Goal: Transaction & Acquisition: Purchase product/service

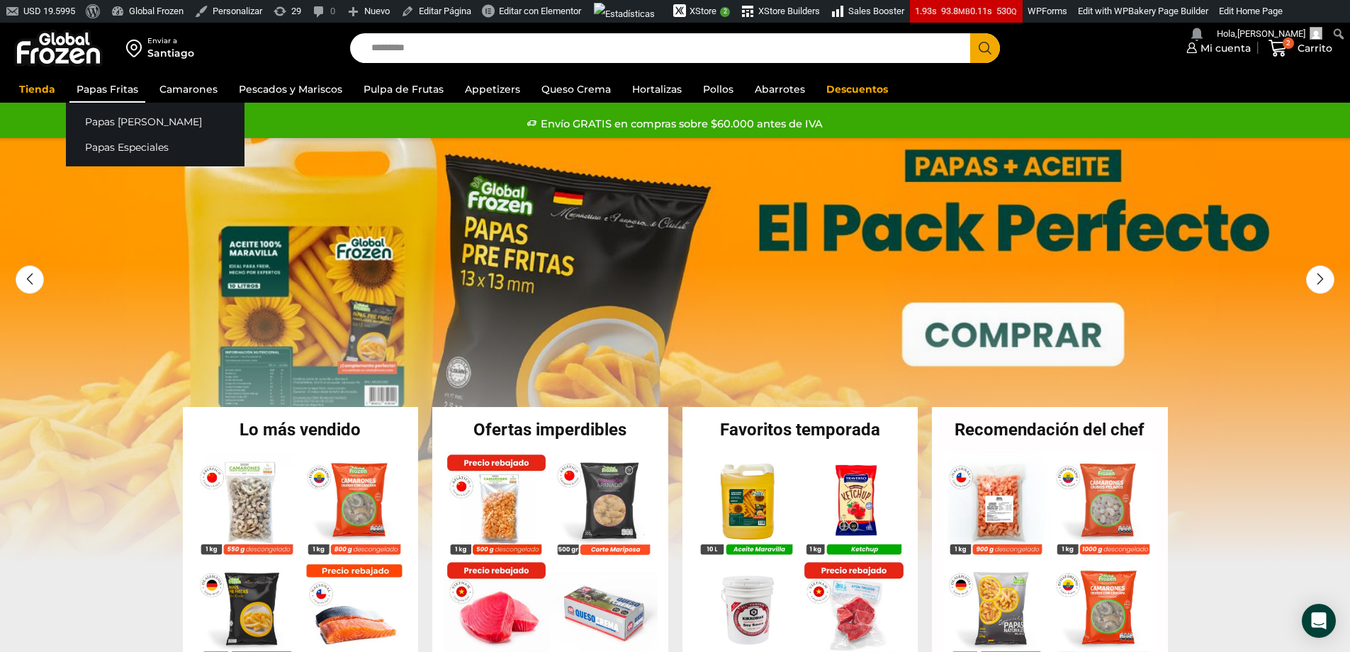
click at [125, 85] on link "Papas Fritas" at bounding box center [107, 89] width 76 height 27
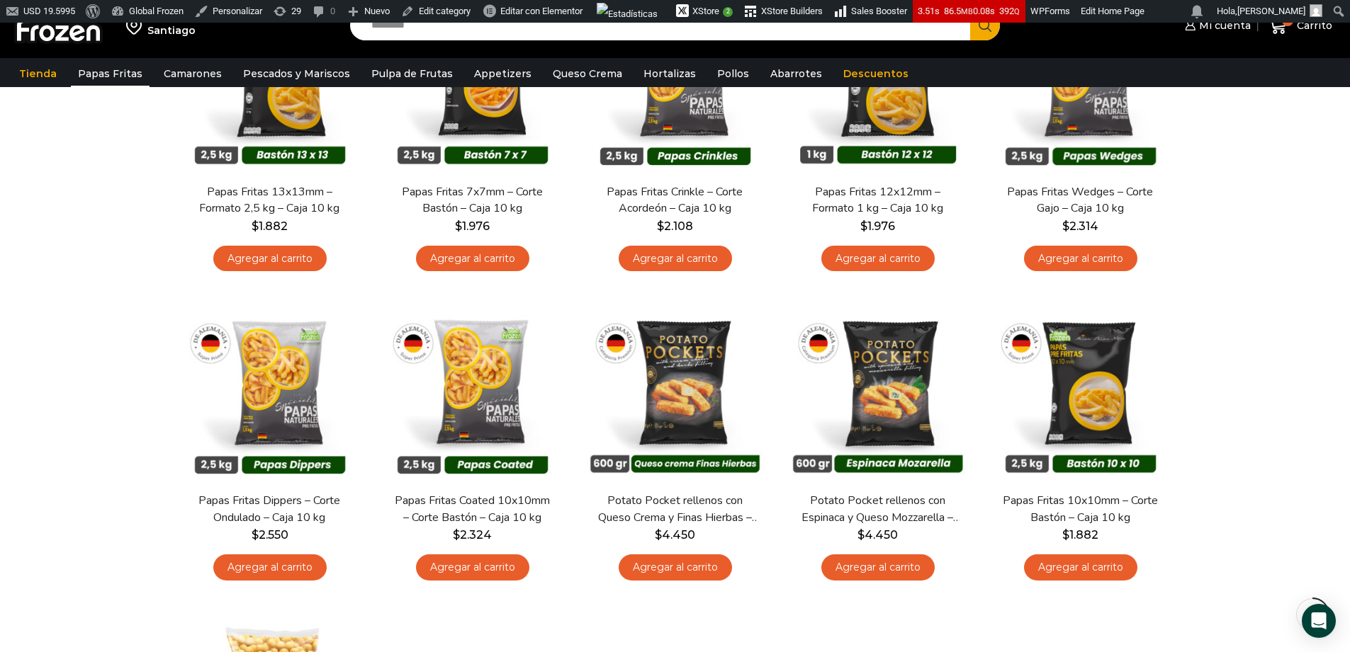
scroll to position [230, 0]
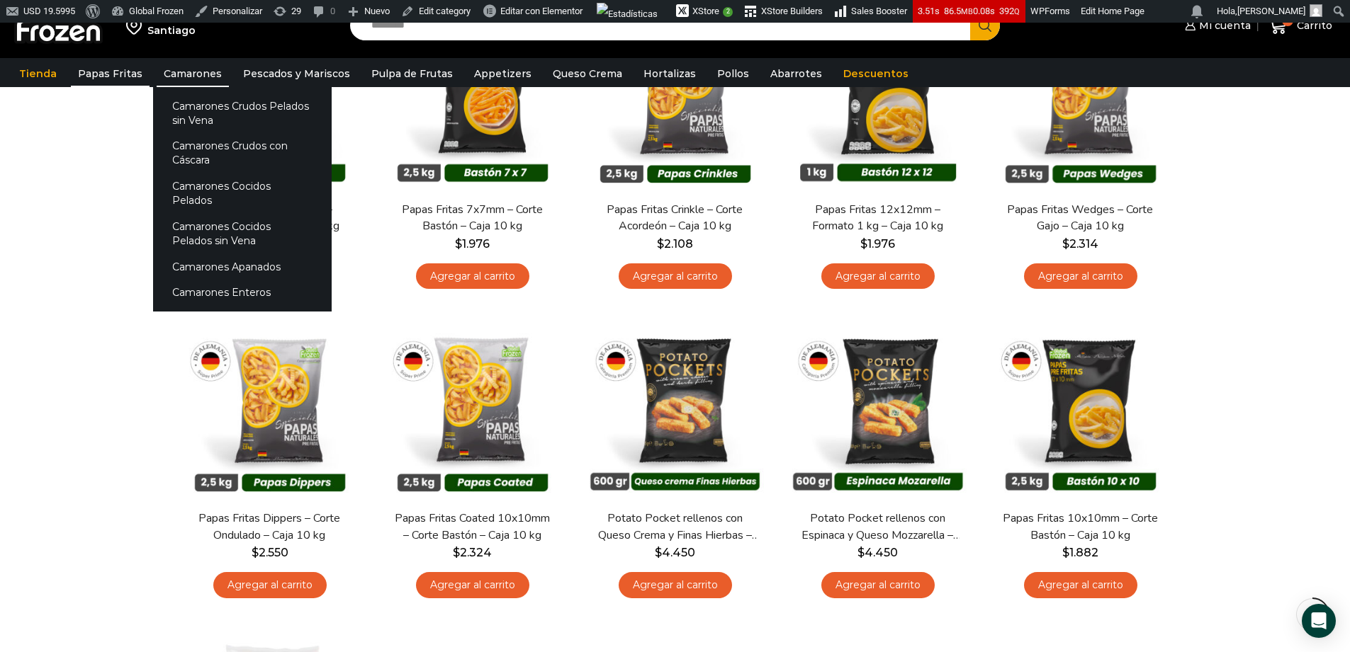
click at [186, 75] on link "Camarones" at bounding box center [193, 73] width 72 height 27
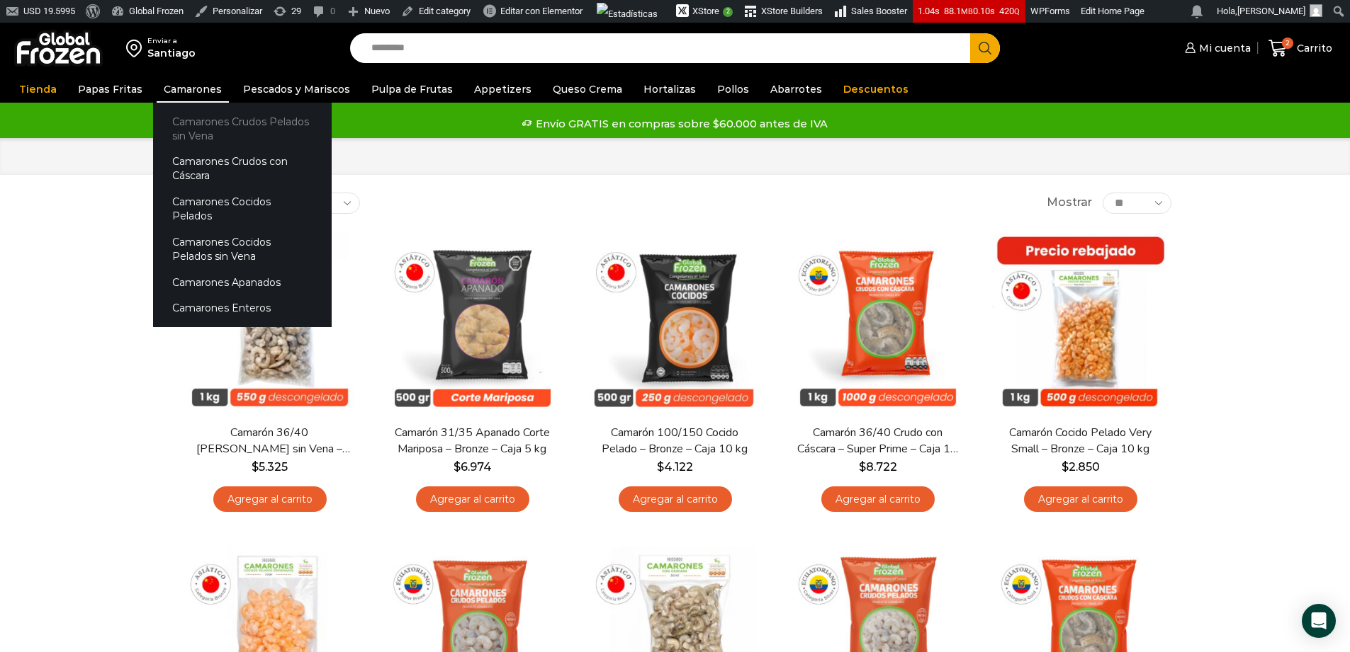
click at [215, 124] on link "Camarones Crudos Pelados sin Vena" at bounding box center [242, 128] width 179 height 40
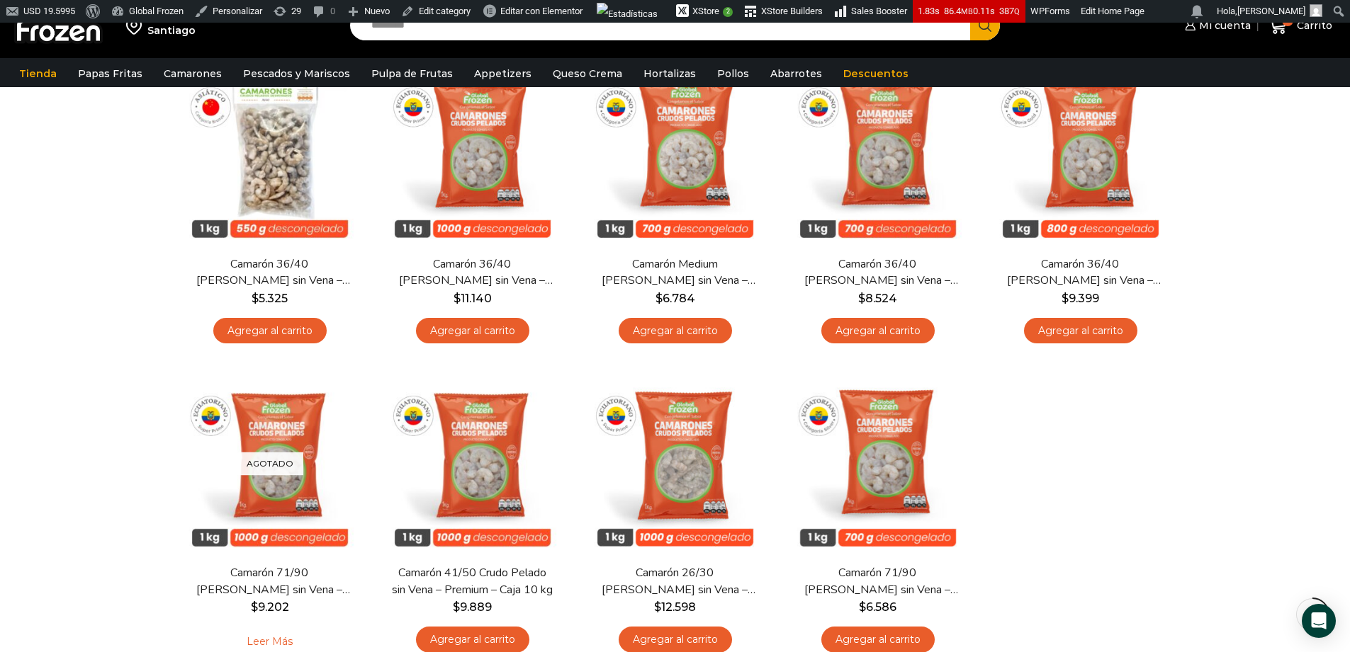
scroll to position [175, 0]
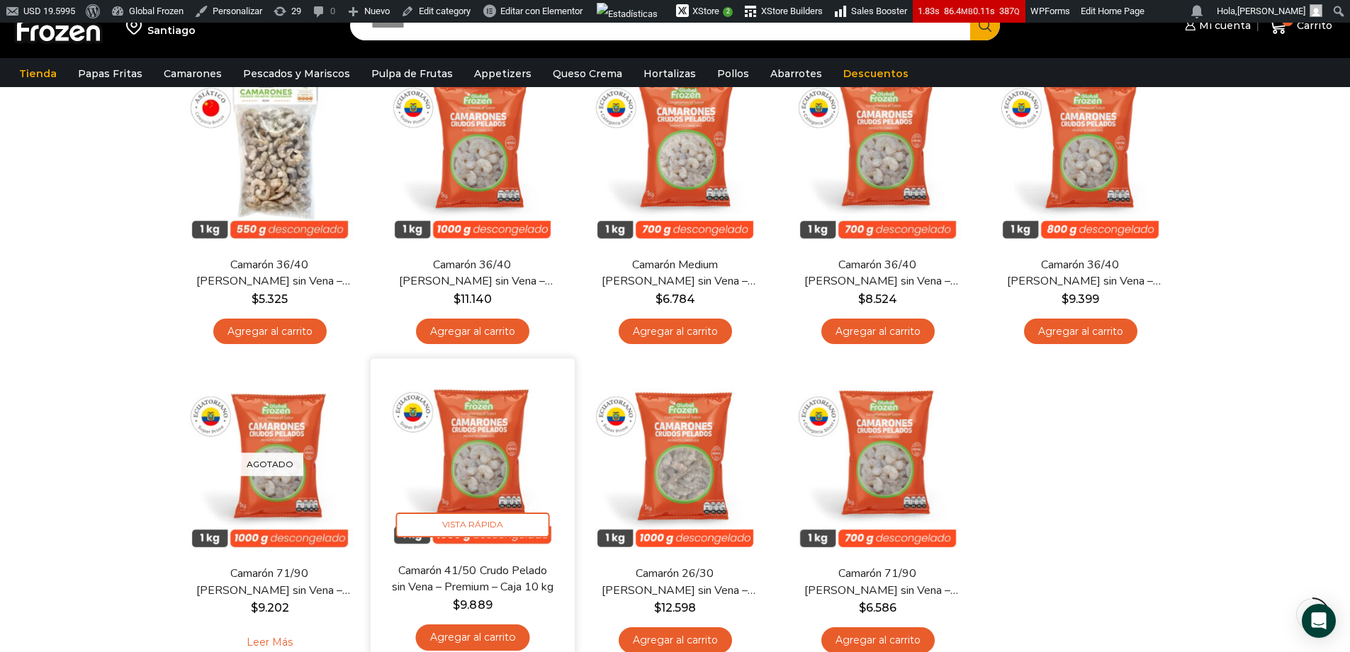
click at [490, 468] on img at bounding box center [472, 461] width 183 height 183
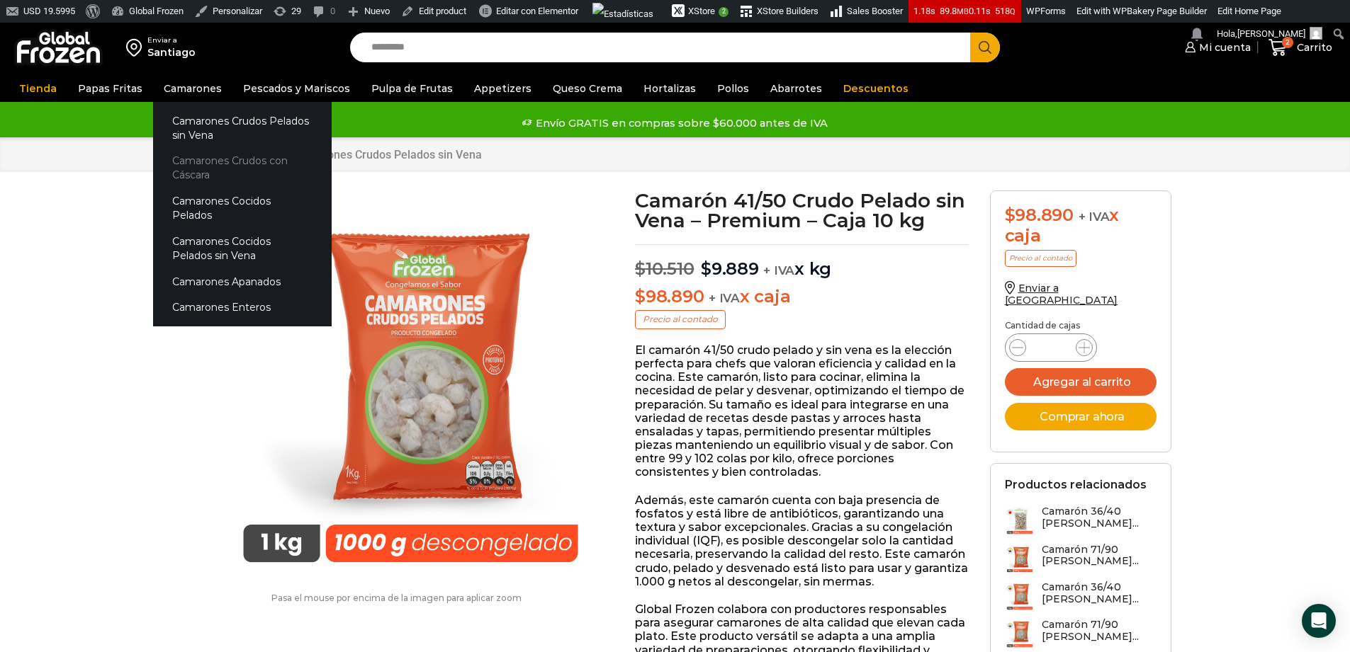
click at [192, 160] on link "Camarones Crudos con Cáscara" at bounding box center [242, 168] width 179 height 40
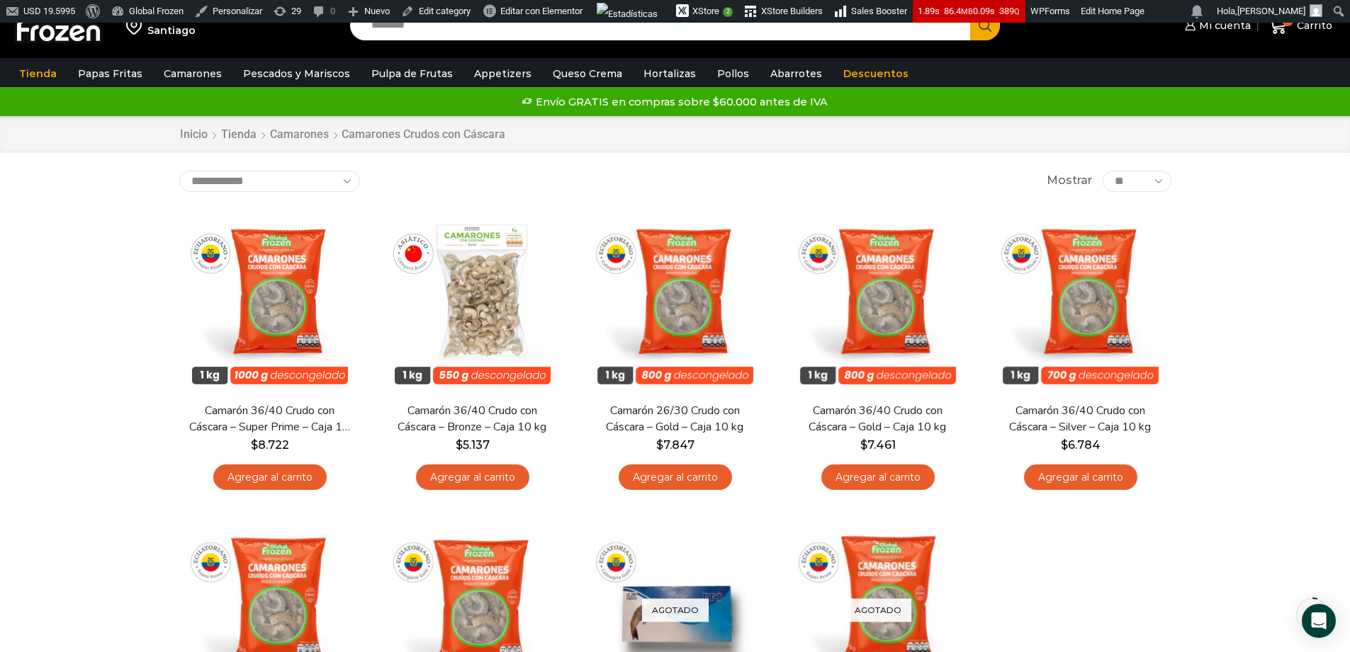
scroll to position [44, 0]
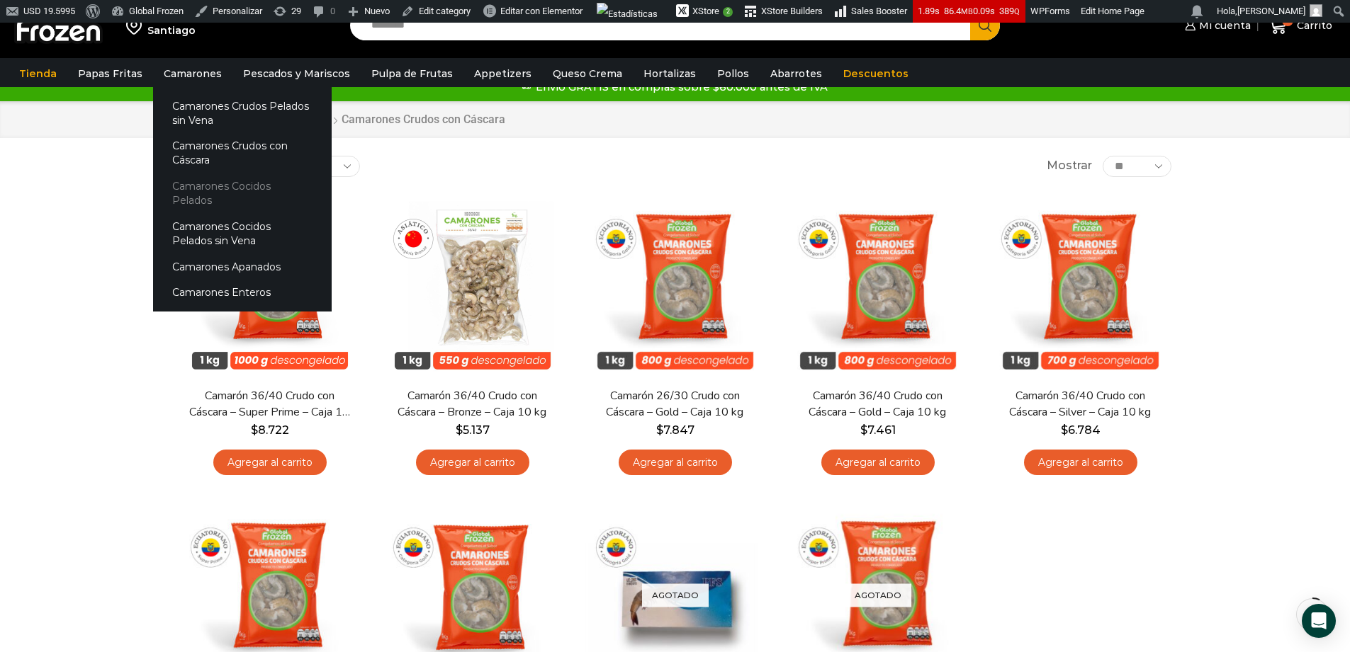
click at [198, 189] on link "Camarones Cocidos Pelados" at bounding box center [242, 194] width 179 height 40
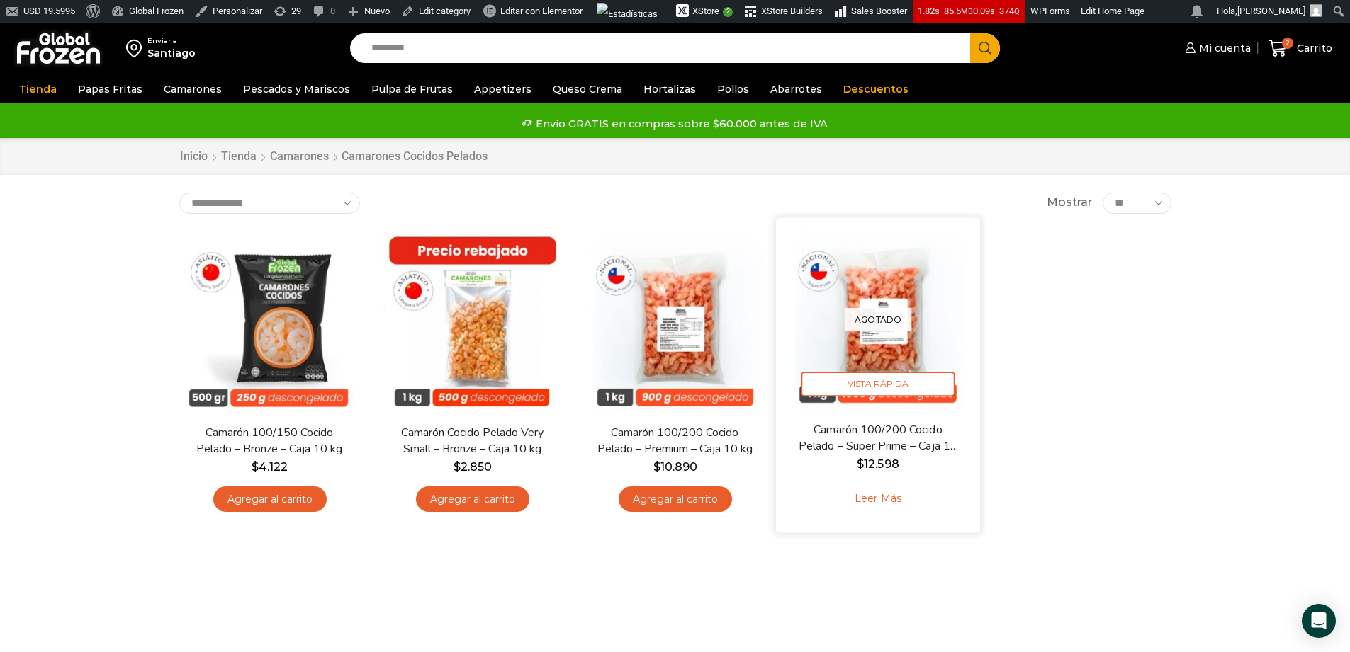
click at [810, 426] on link "Camarón 100/200 Cocido Pelado – Super Prime – Caja 10 kg" at bounding box center [877, 438] width 164 height 33
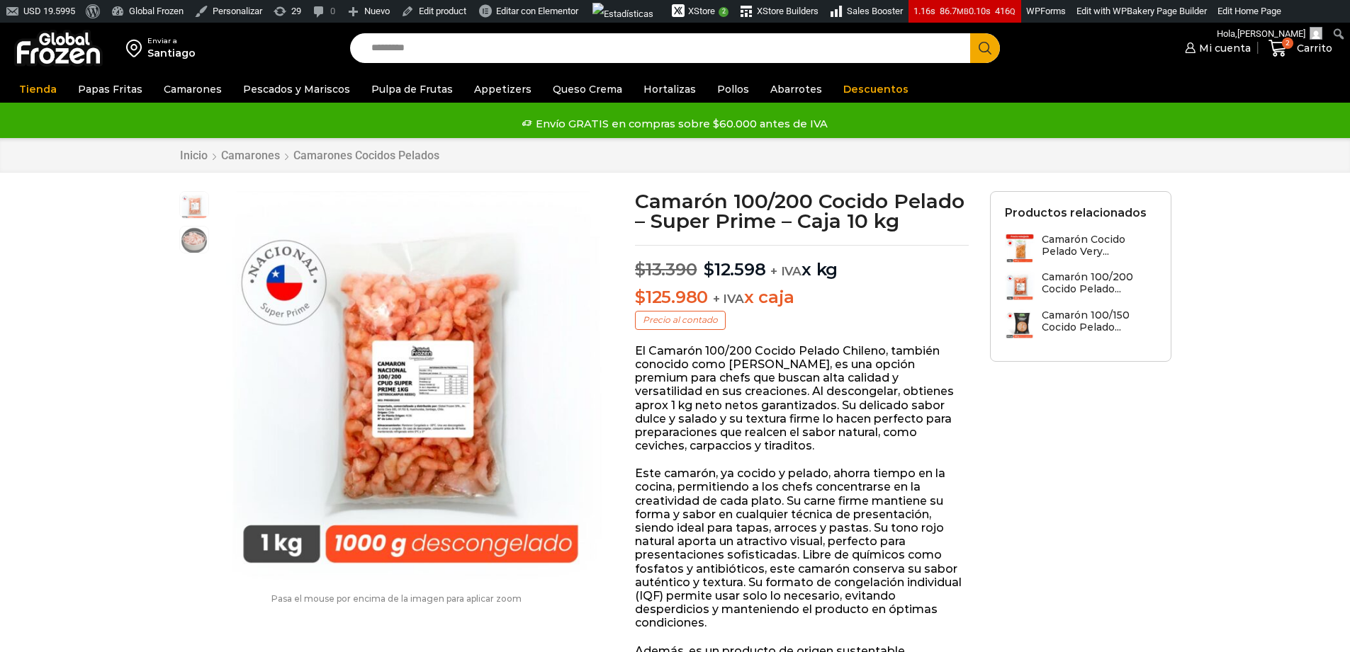
scroll to position [1, 0]
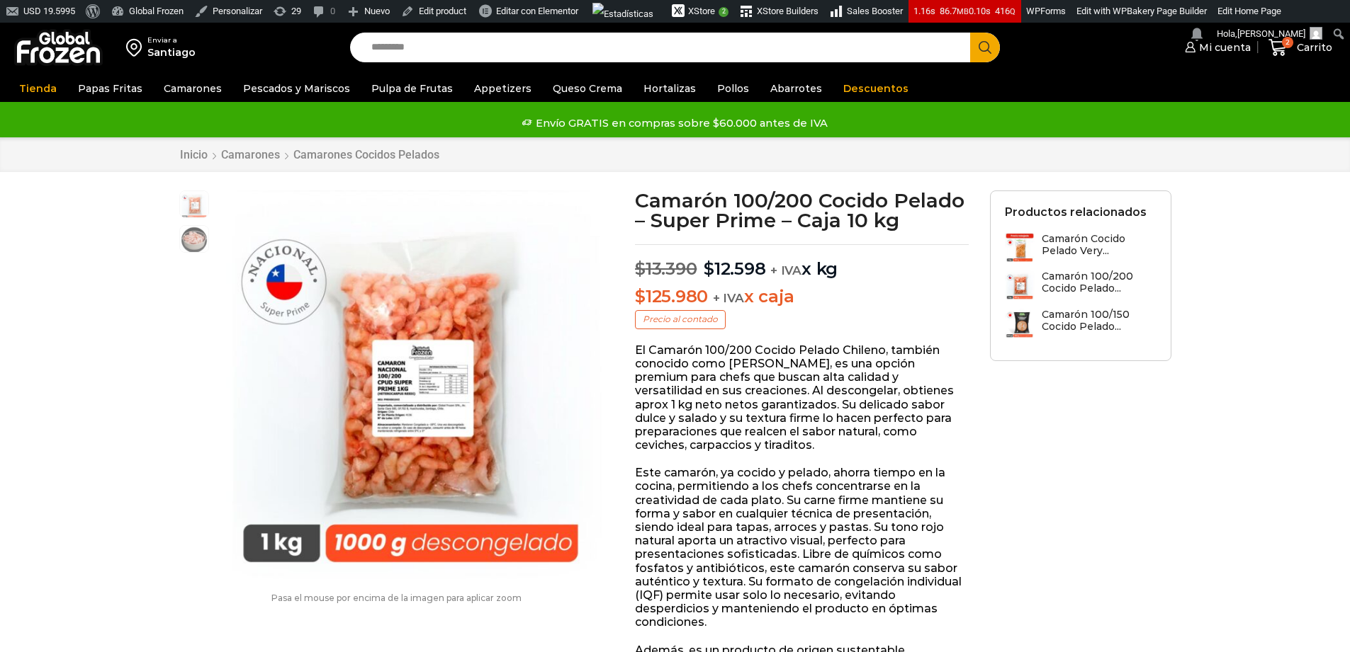
click at [658, 209] on h1 "Camarón 100/200 Cocido Pelado – Super Prime – Caja 10 kg" at bounding box center [802, 211] width 334 height 40
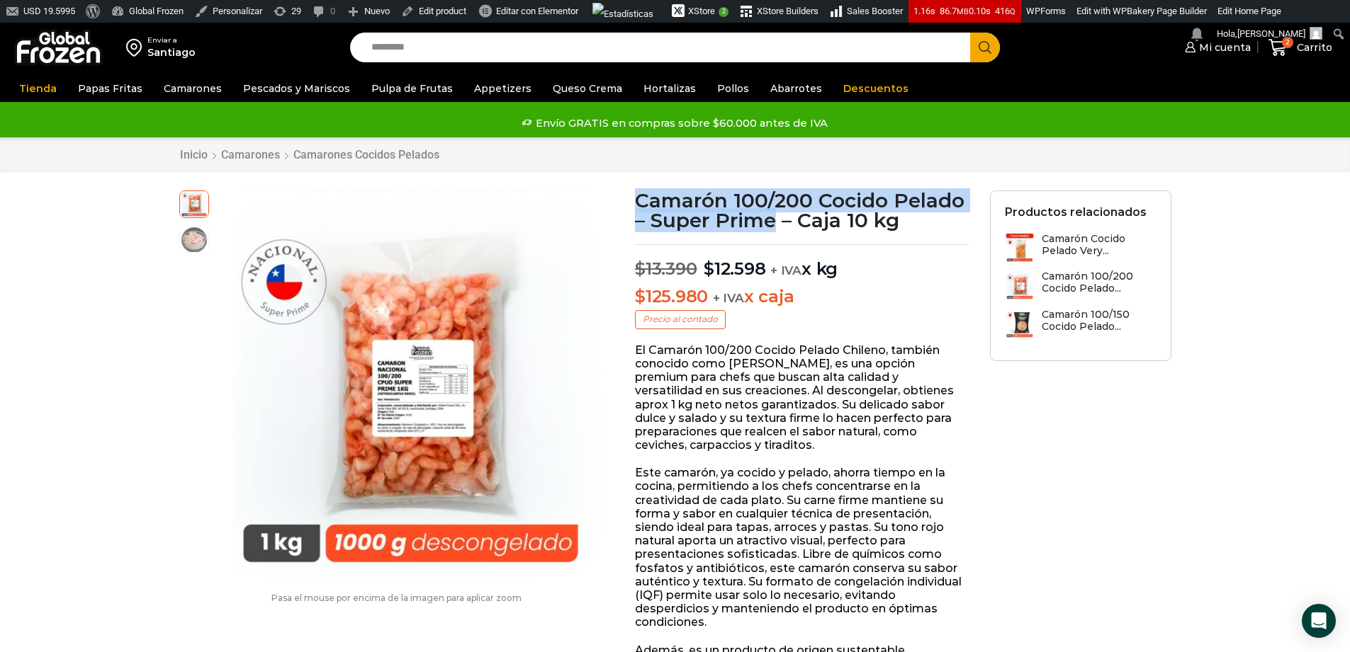
drag, startPoint x: 640, startPoint y: 200, endPoint x: 774, endPoint y: 222, distance: 135.0
click at [774, 222] on h1 "Camarón 100/200 Cocido Pelado – Super Prime – Caja 10 kg" at bounding box center [802, 211] width 334 height 40
copy h1 "Camarón 100/200 Cocido Pelado – Super Prime"
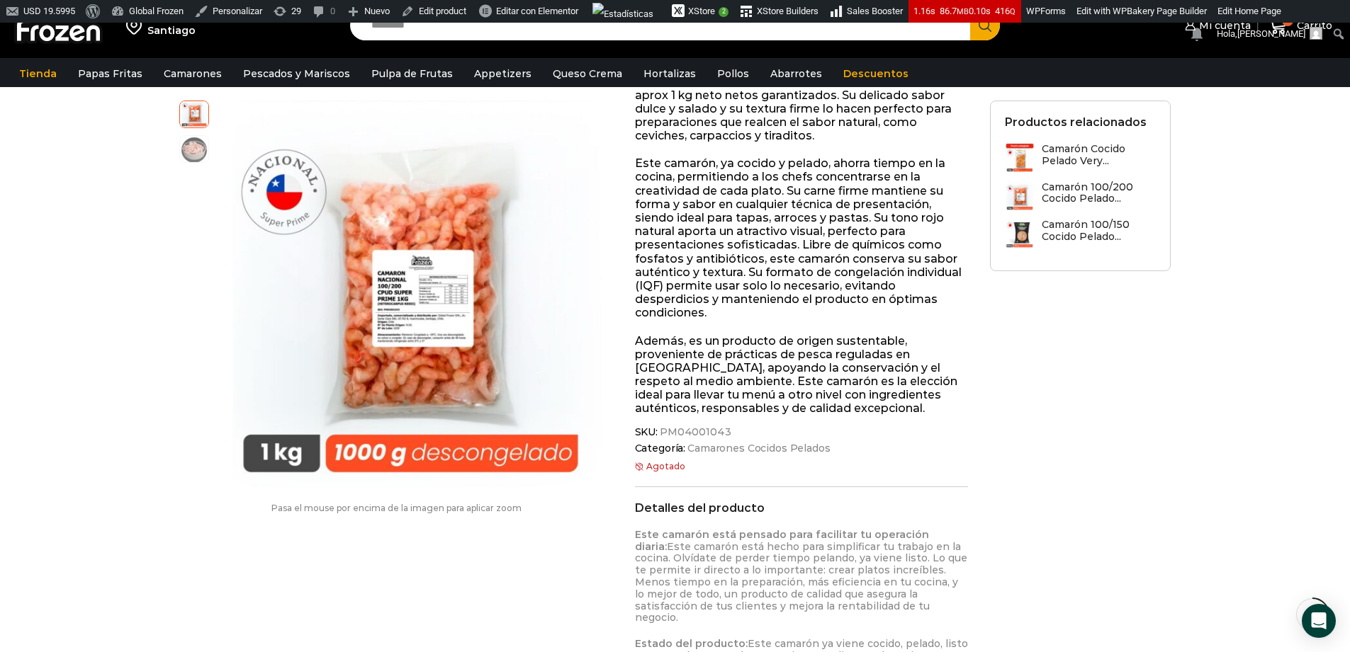
scroll to position [320, 0]
drag, startPoint x: 667, startPoint y: 430, endPoint x: 724, endPoint y: 434, distance: 57.5
click at [725, 434] on span "SKU: PM04001043" at bounding box center [802, 430] width 334 height 12
click at [723, 433] on span "PM04001043" at bounding box center [694, 430] width 74 height 12
drag, startPoint x: 723, startPoint y: 432, endPoint x: 664, endPoint y: 429, distance: 58.9
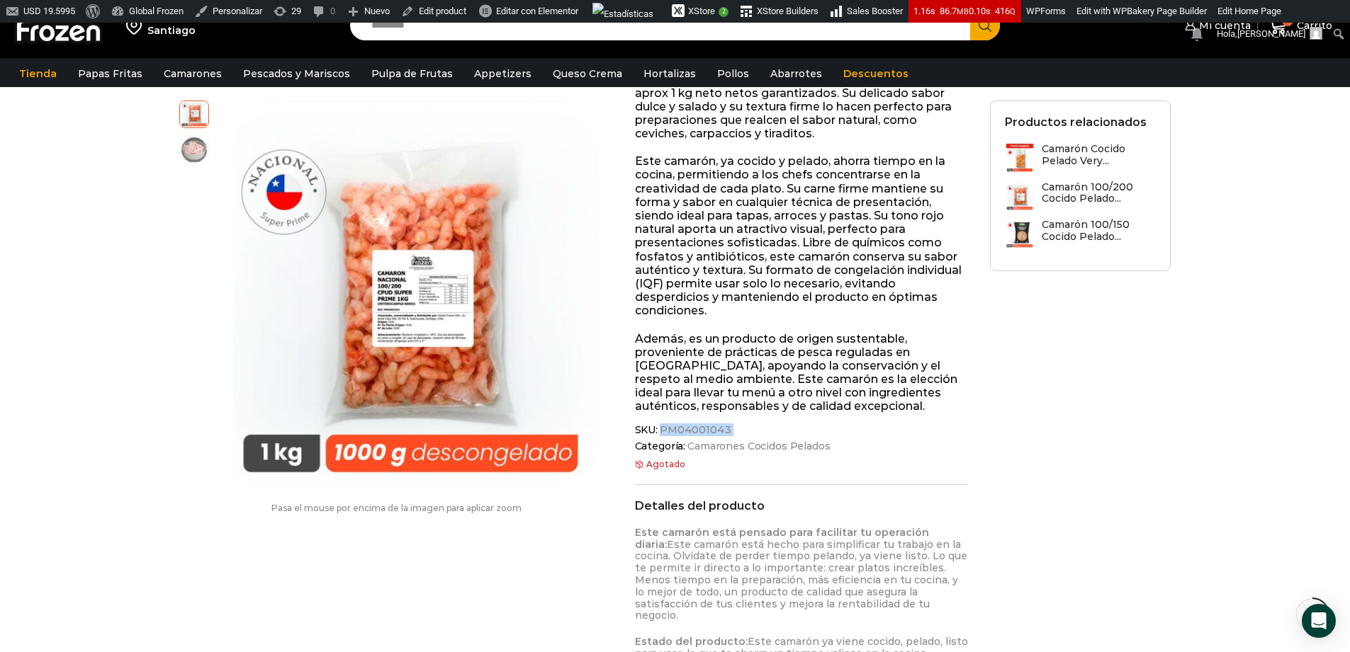
click at [664, 429] on span "PM04001043" at bounding box center [694, 430] width 74 height 12
copy div "PM04001043"
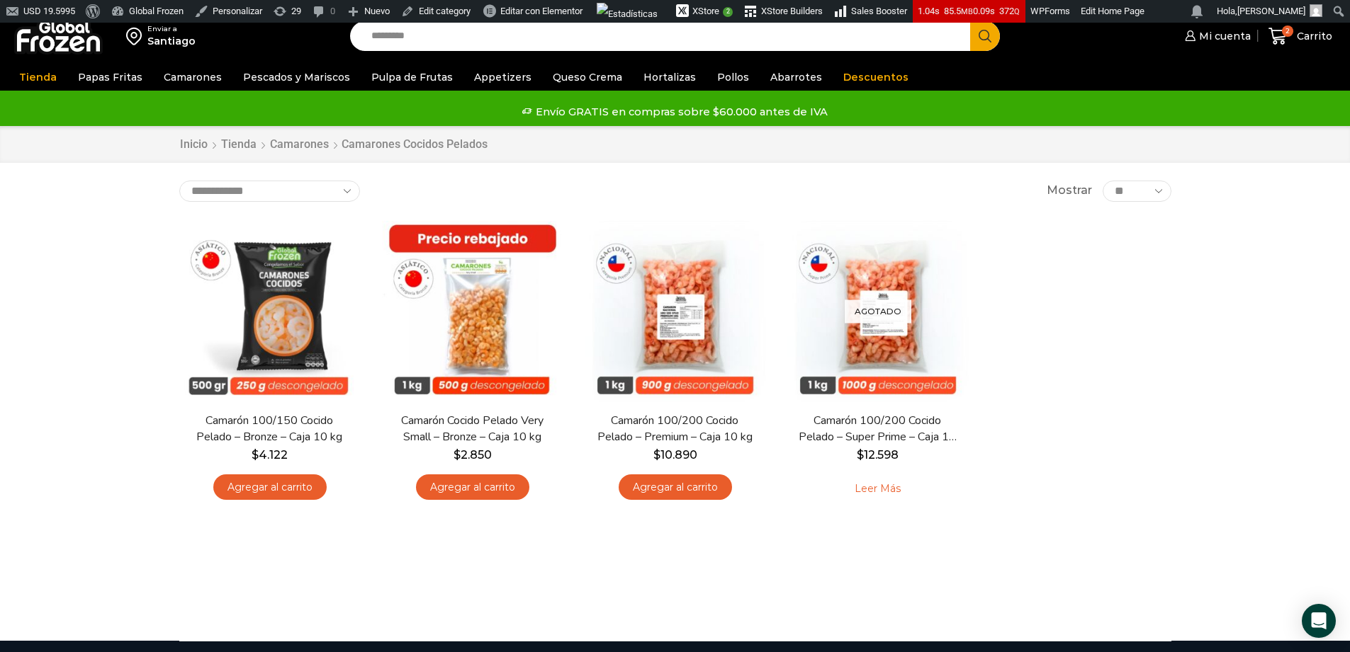
scroll to position [28, 0]
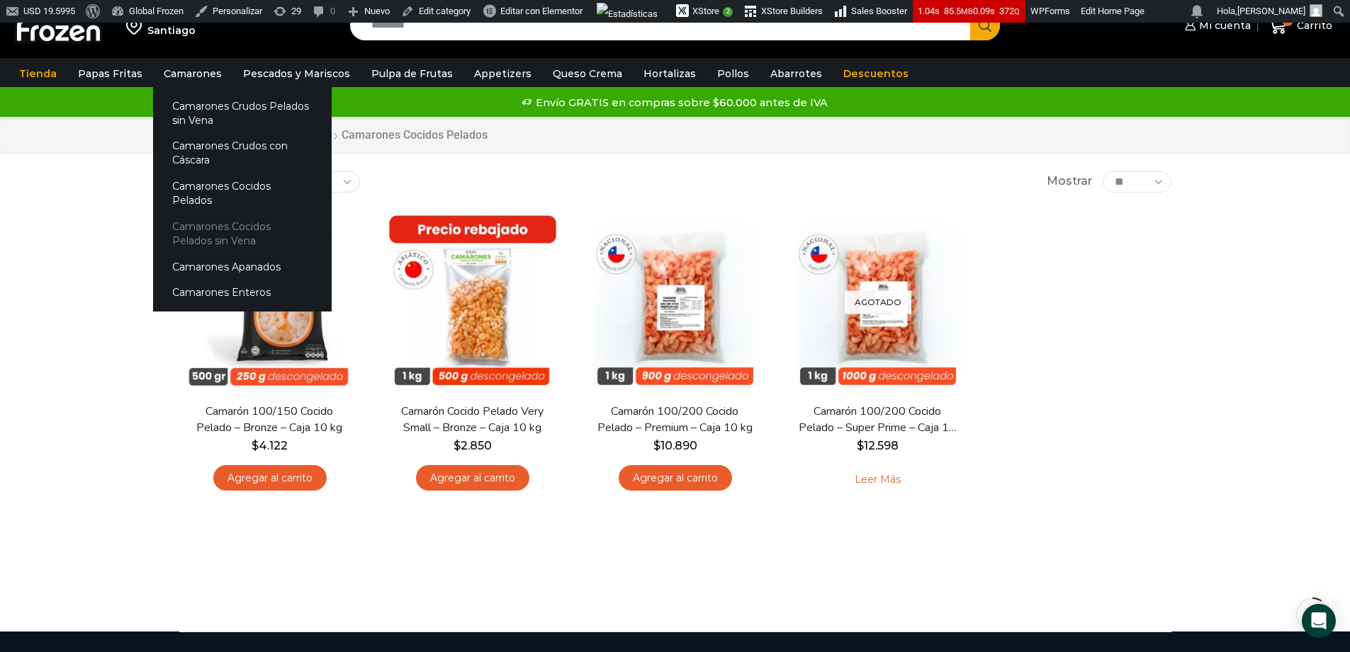
click at [202, 217] on link "Camarones Cocidos Pelados sin Vena" at bounding box center [242, 233] width 179 height 40
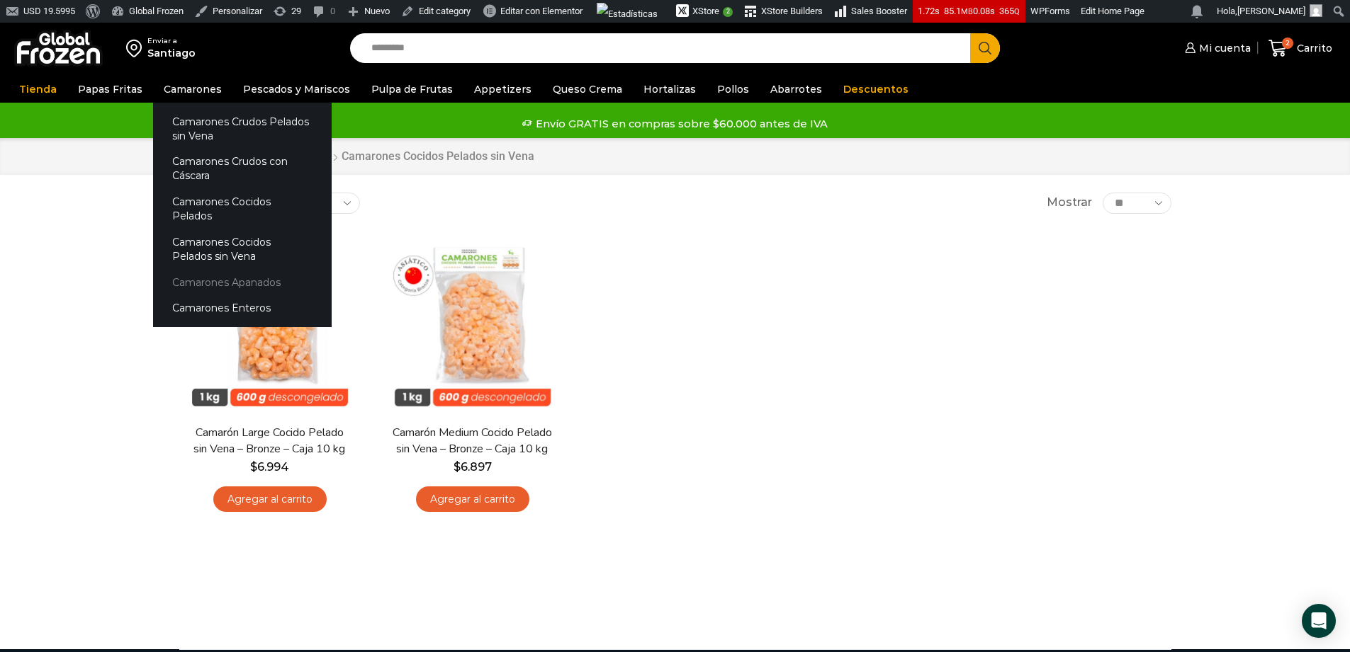
click at [212, 269] on link "Camarones Apanados" at bounding box center [242, 282] width 179 height 26
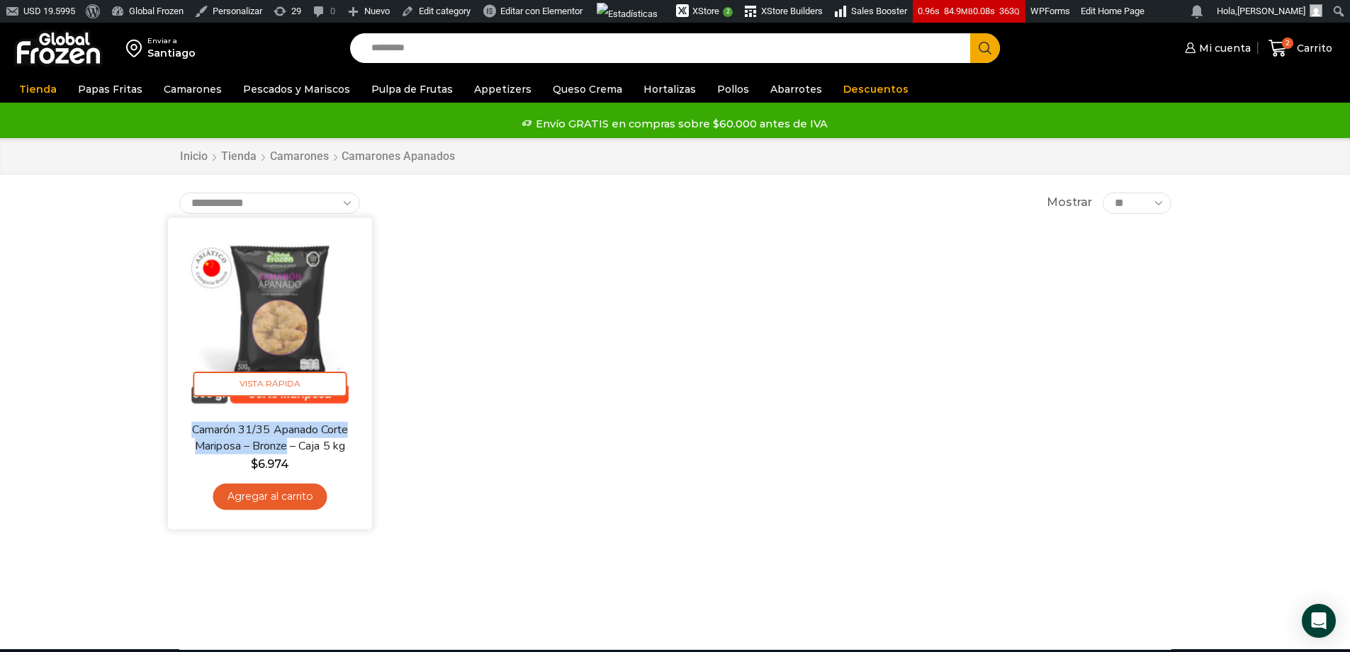
drag, startPoint x: 182, startPoint y: 427, endPoint x: 289, endPoint y: 448, distance: 109.1
click at [289, 448] on div "Camarón 31/35 Apanado Corte Mariposa – Bronze – Caja 5 kg $ 6.974 Agregar al ca…" at bounding box center [270, 470] width 183 height 97
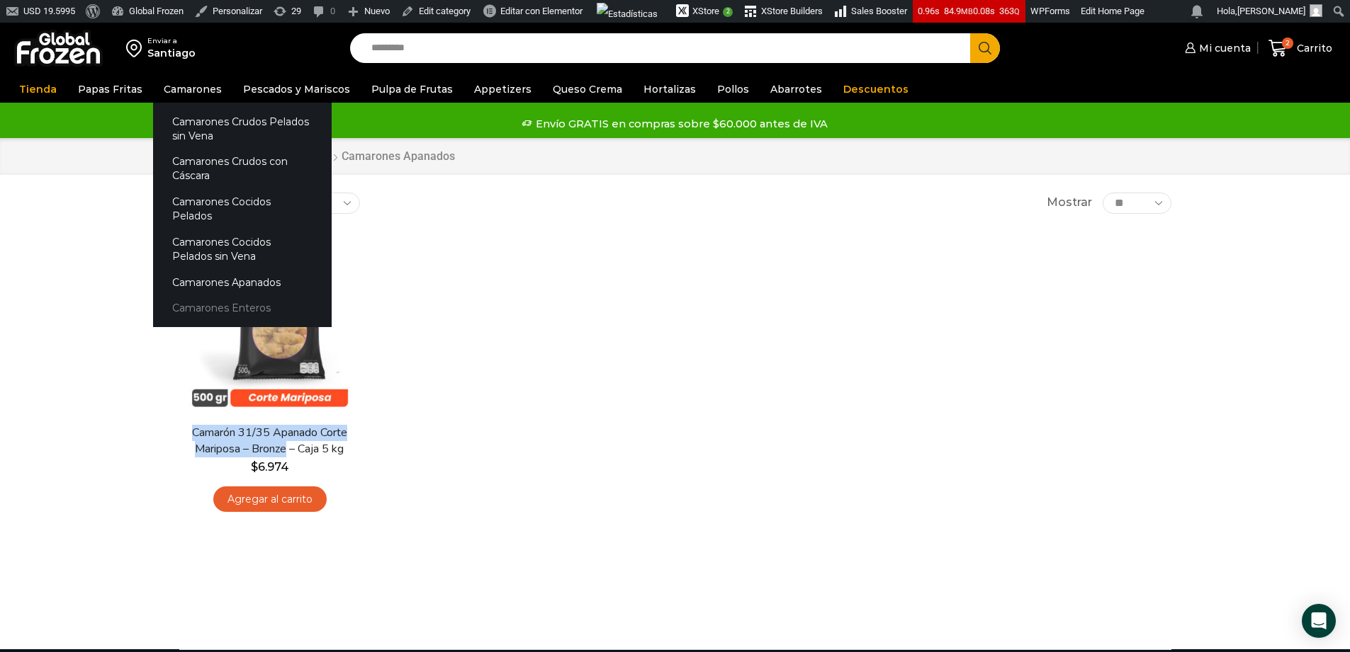
click at [194, 295] on link "Camarones Enteros" at bounding box center [242, 308] width 179 height 26
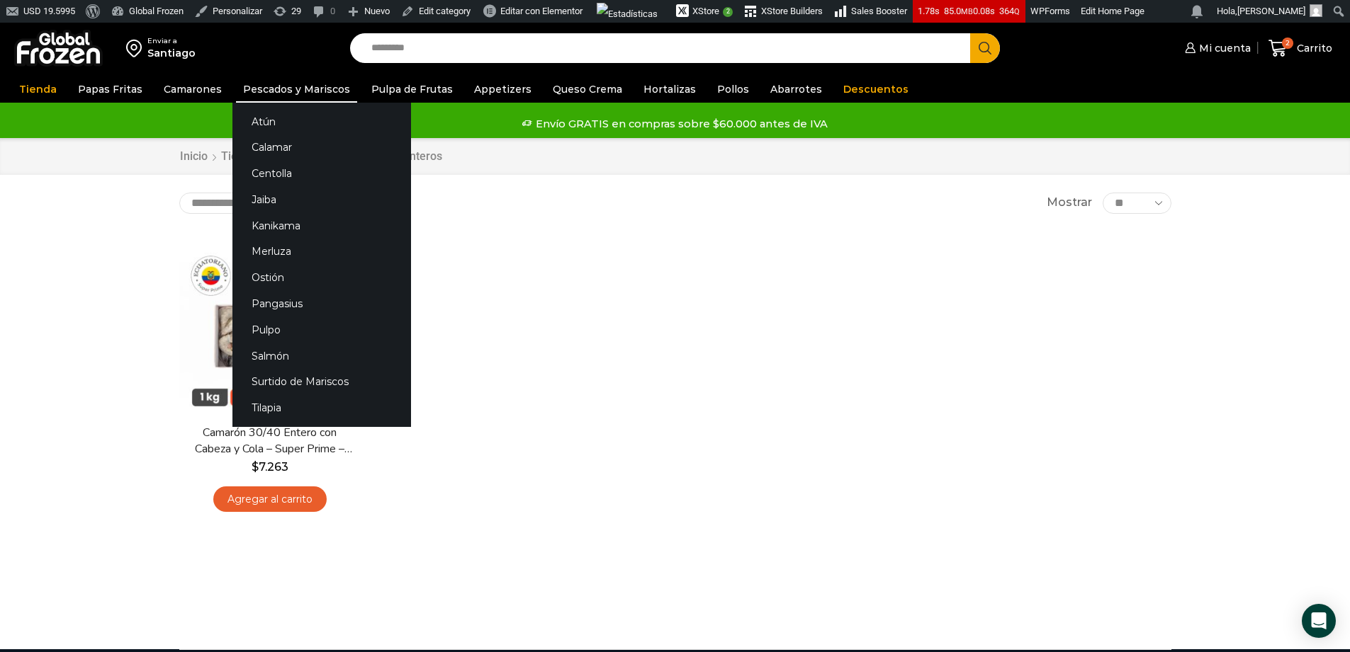
click at [259, 89] on link "Pescados y Mariscos" at bounding box center [296, 89] width 121 height 27
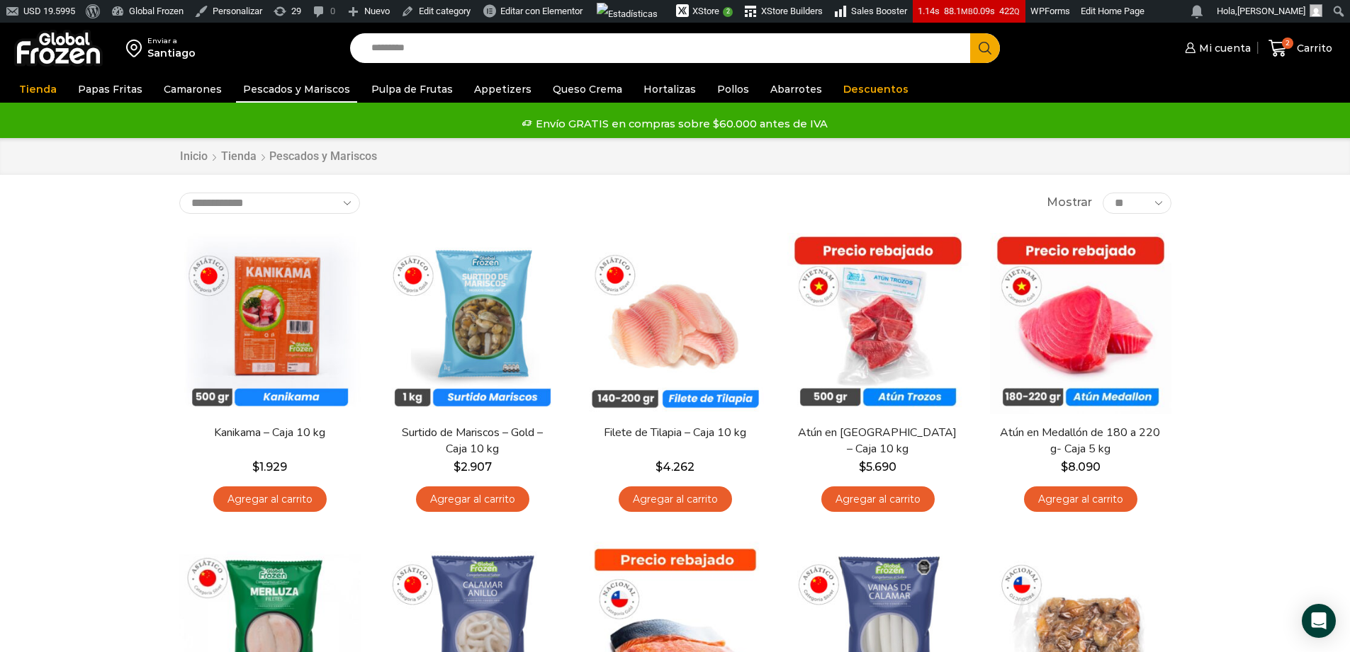
scroll to position [11, 0]
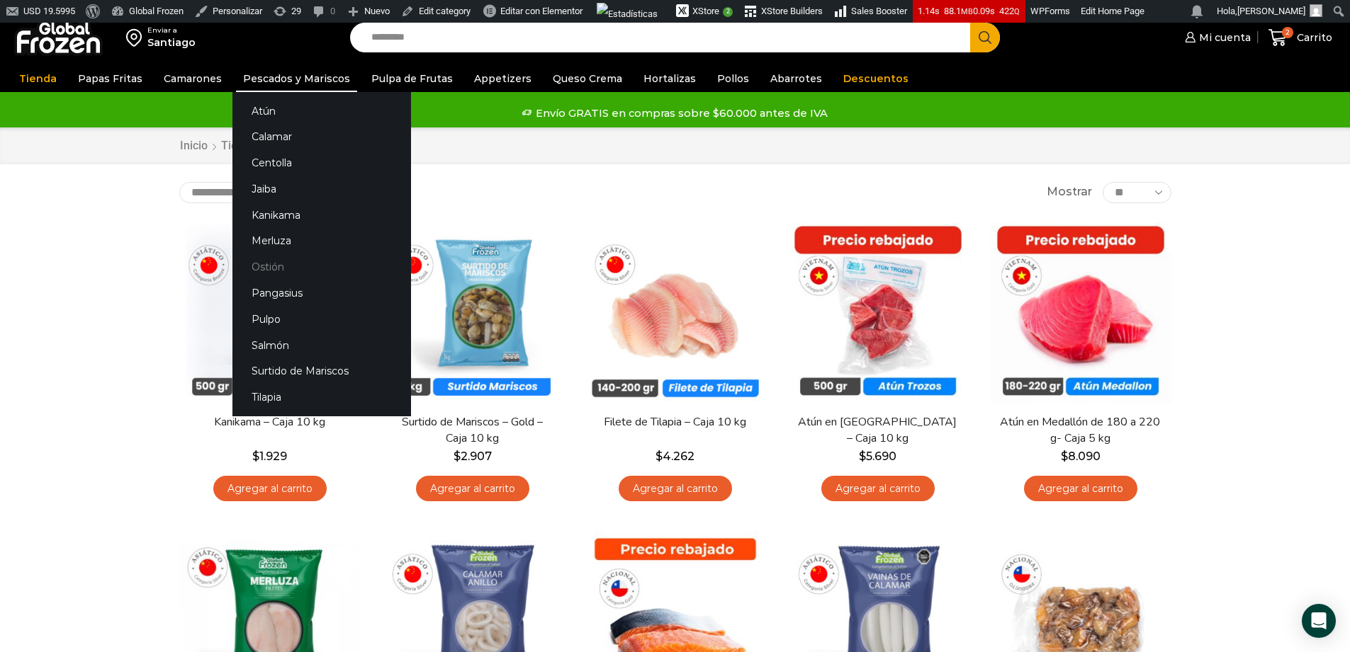
click at [261, 259] on link "Ostión" at bounding box center [321, 267] width 179 height 26
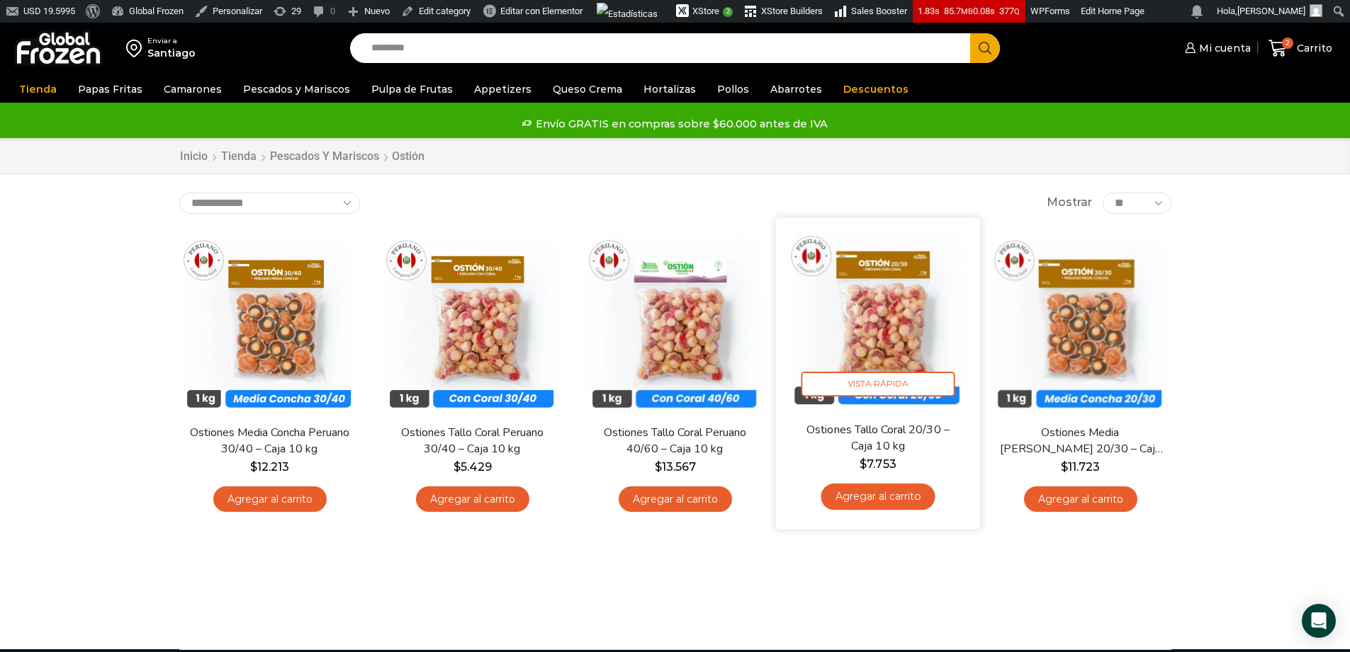
click at [903, 351] on img at bounding box center [877, 319] width 183 height 183
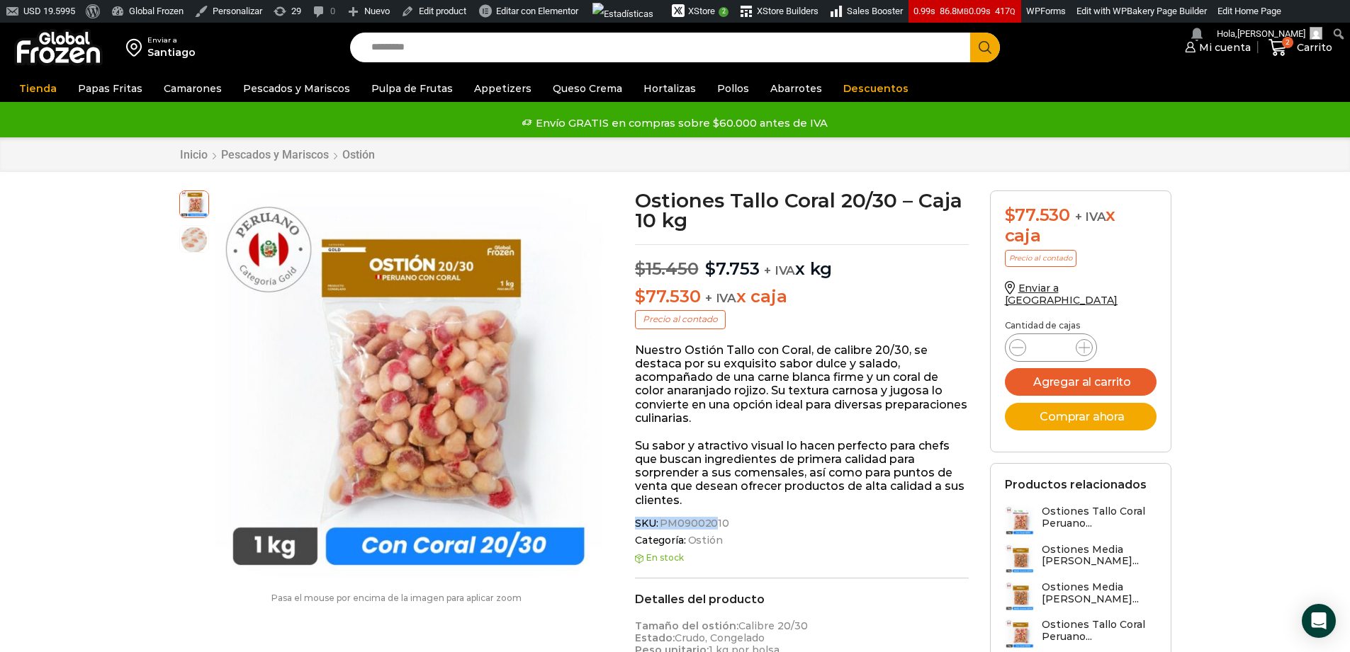
click at [713, 524] on div "Ostiones Tallo Coral 20/30 – Caja 10 kg $ 15.450 Original price was: $15.450. $…" at bounding box center [801, 644] width 355 height 907
click at [721, 523] on span "PM09002010" at bounding box center [693, 524] width 72 height 12
drag, startPoint x: 722, startPoint y: 524, endPoint x: 659, endPoint y: 520, distance: 63.2
click at [659, 520] on span "PM09002010" at bounding box center [693, 524] width 72 height 12
copy span "PM09002010"
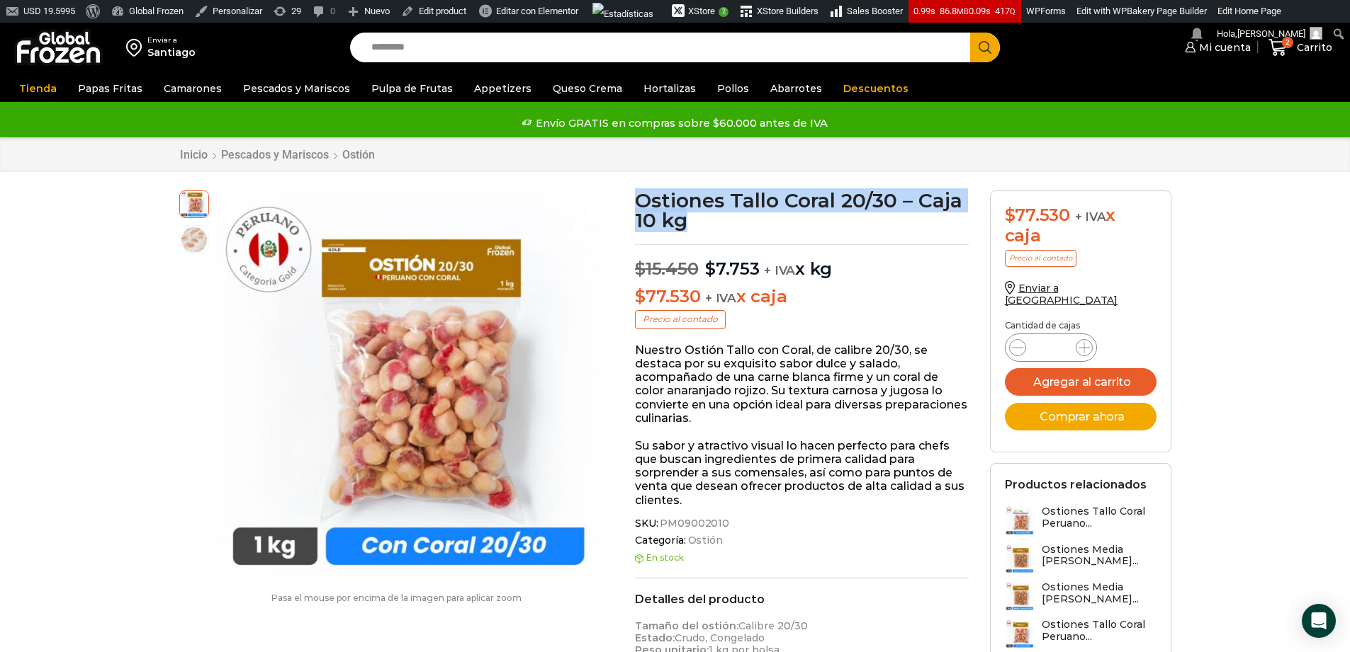
drag, startPoint x: 633, startPoint y: 193, endPoint x: 691, endPoint y: 223, distance: 64.6
click at [691, 223] on div "Ostiones Tallo Coral 20/30 – Caja 10 kg $ 15.450 Original price was: $15.450. $…" at bounding box center [801, 644] width 355 height 907
copy h1 "Ostiones Tallo Coral 20/30 – Caja 10 kg"
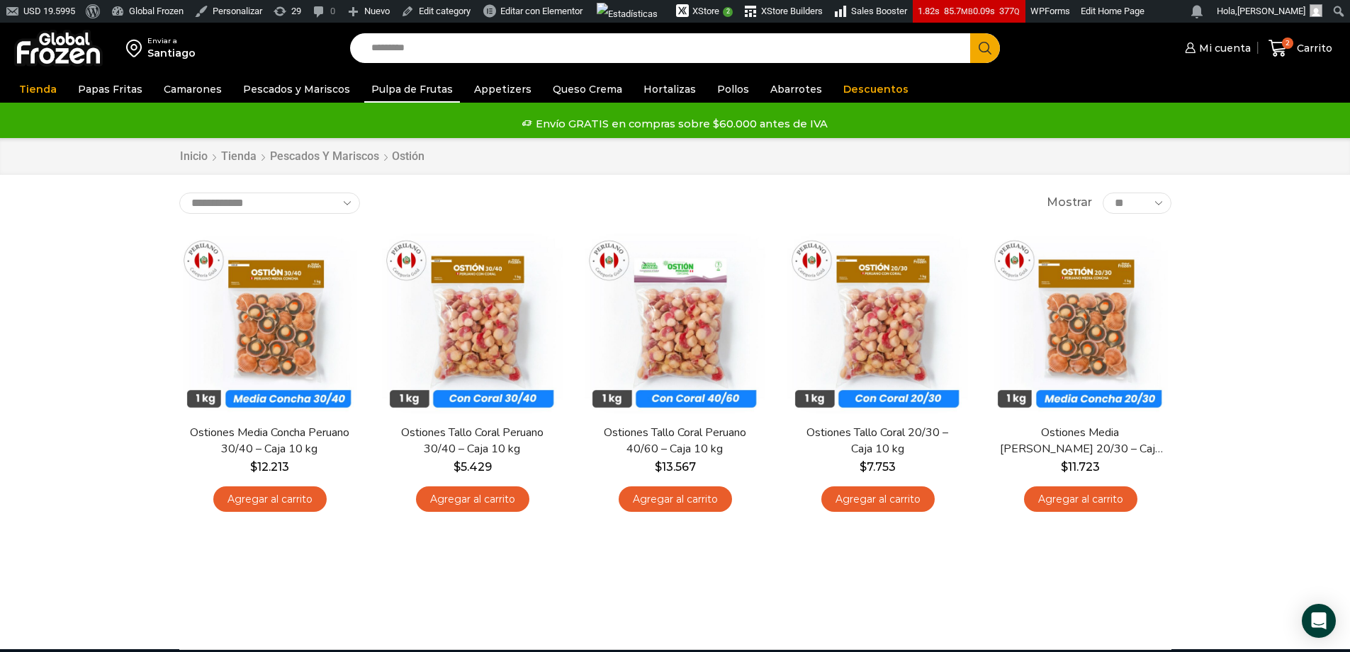
click at [407, 83] on link "Pulpa de Frutas" at bounding box center [412, 89] width 96 height 27
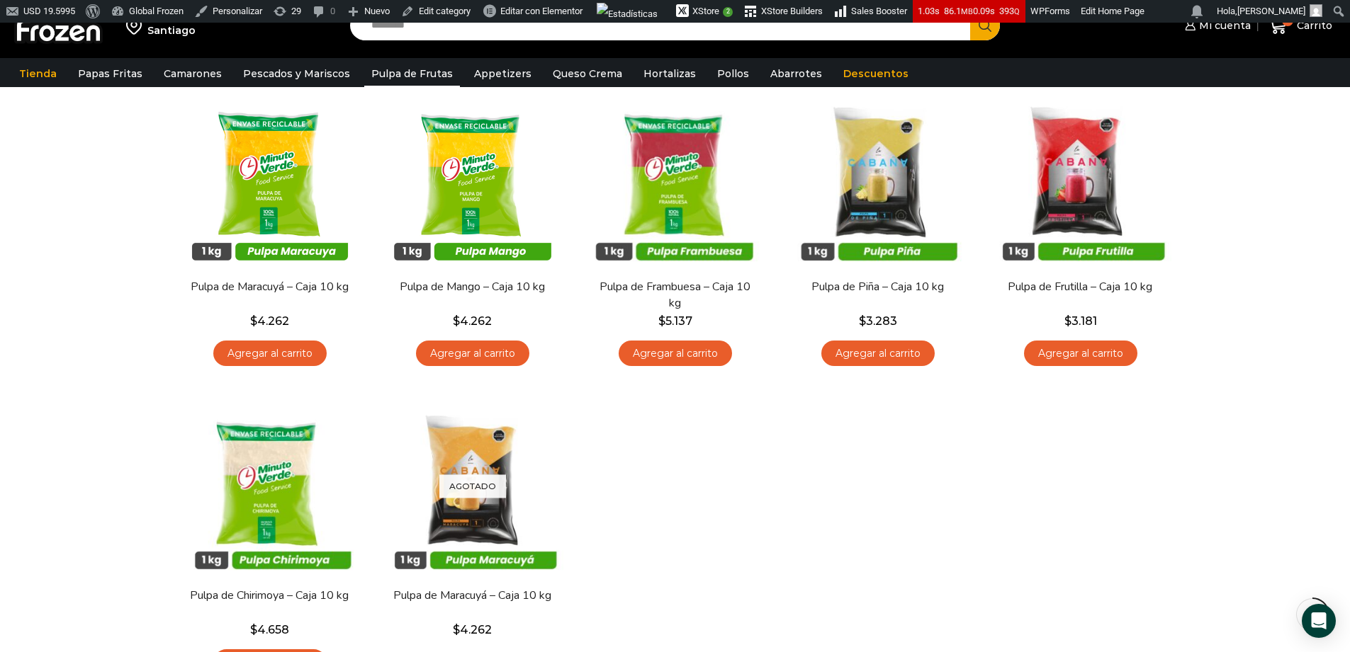
scroll to position [141, 0]
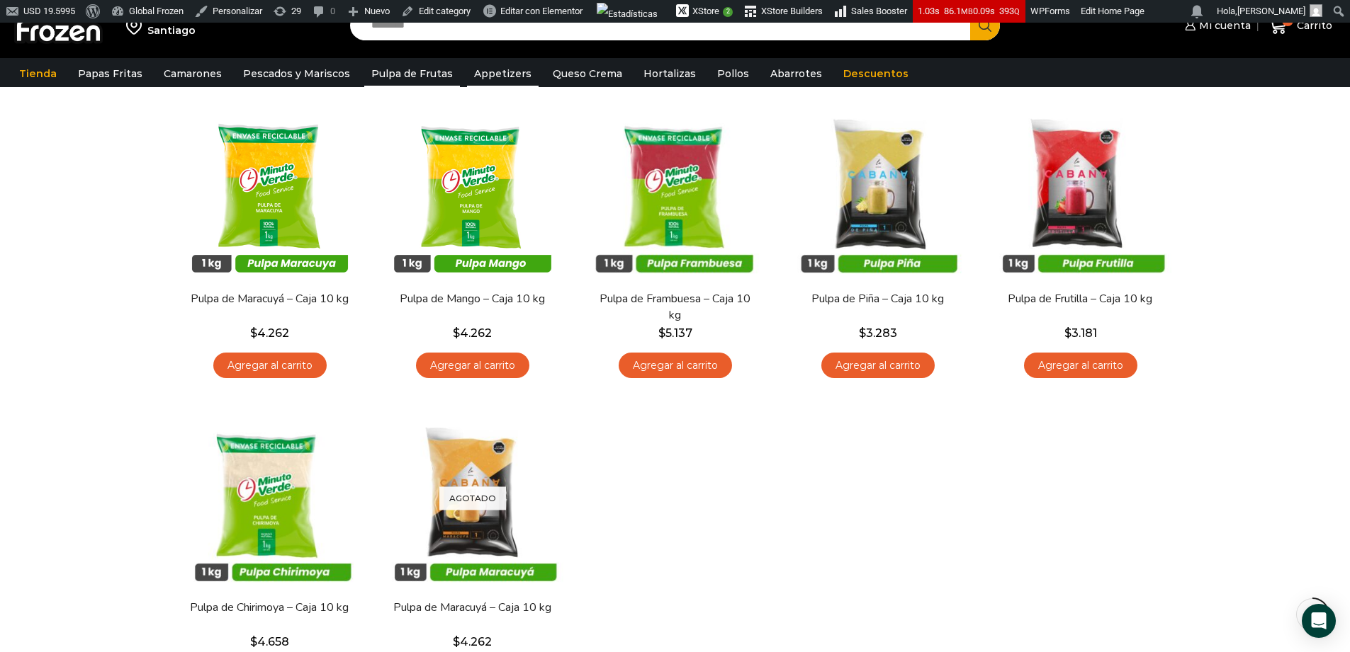
click at [470, 73] on link "Appetizers" at bounding box center [503, 73] width 72 height 27
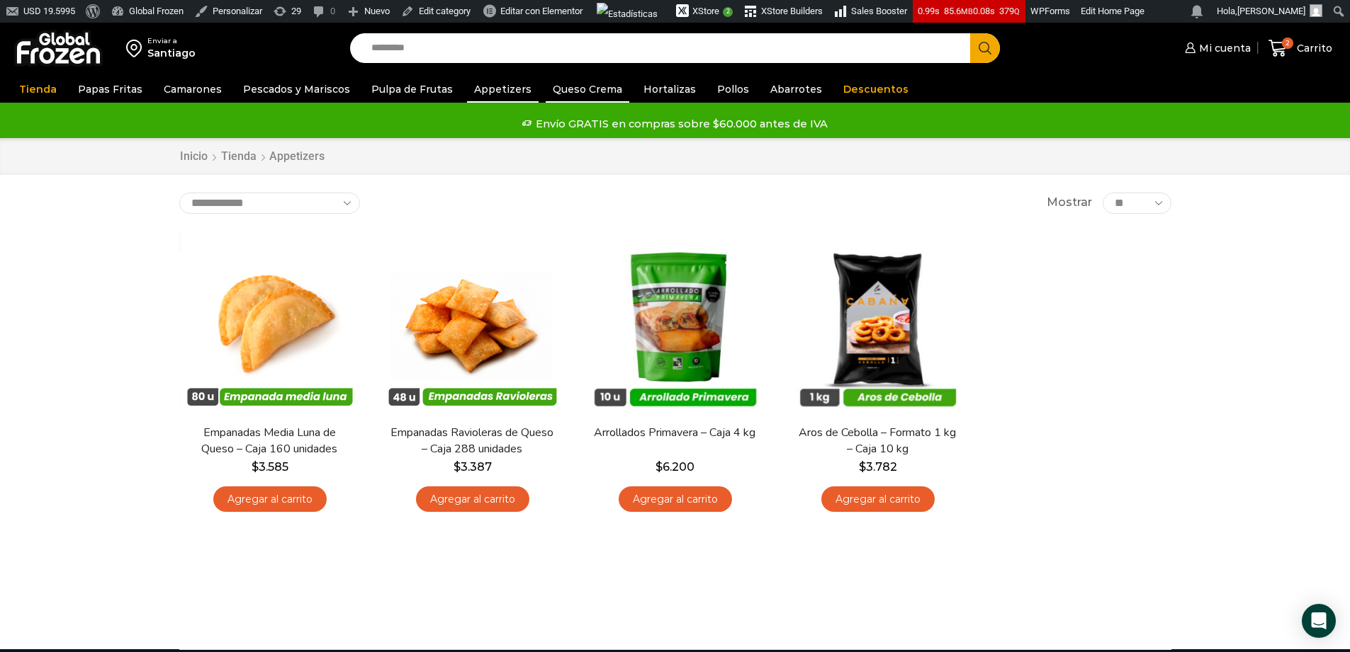
click at [566, 97] on link "Queso Crema" at bounding box center [588, 89] width 84 height 27
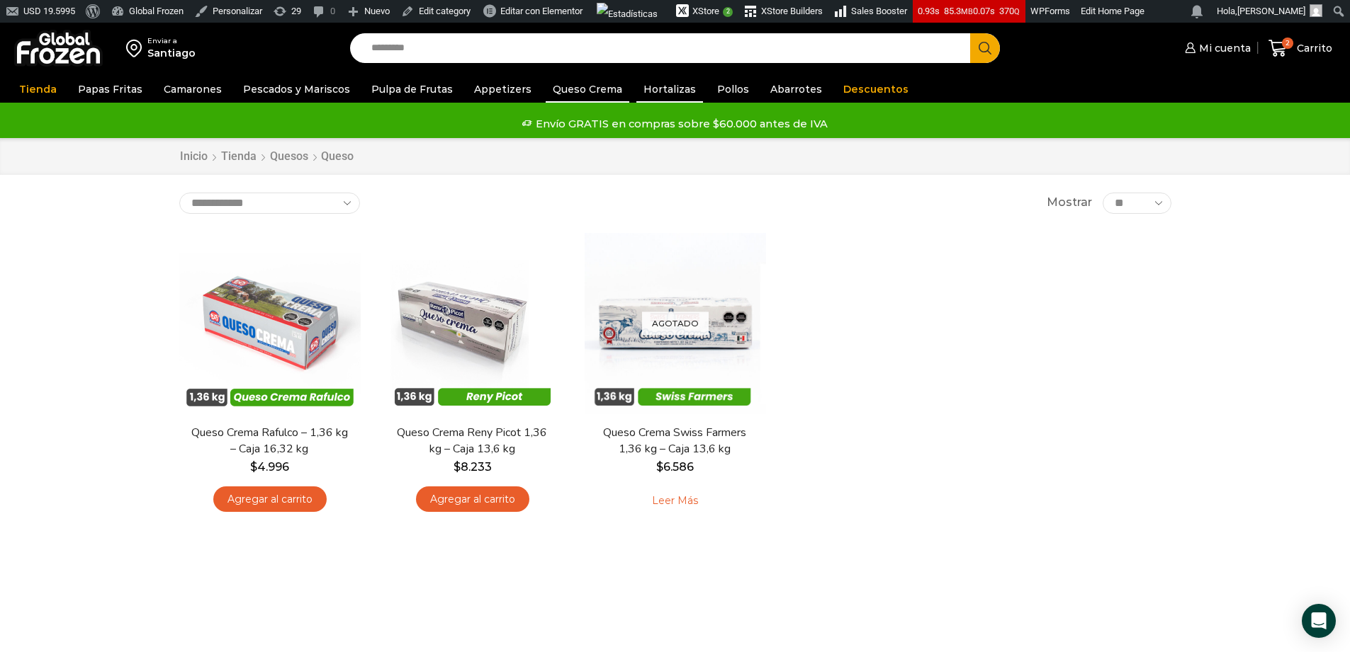
click at [653, 94] on link "Hortalizas" at bounding box center [669, 89] width 67 height 27
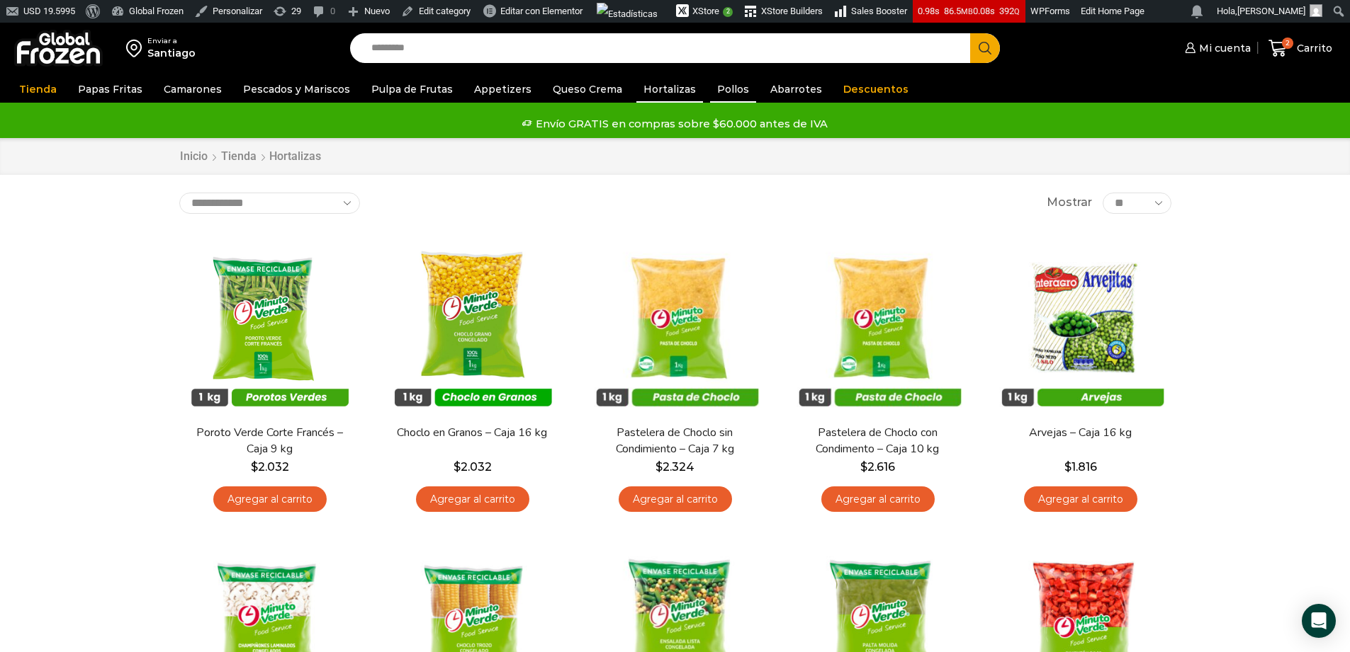
click at [710, 91] on link "Pollos" at bounding box center [733, 89] width 46 height 27
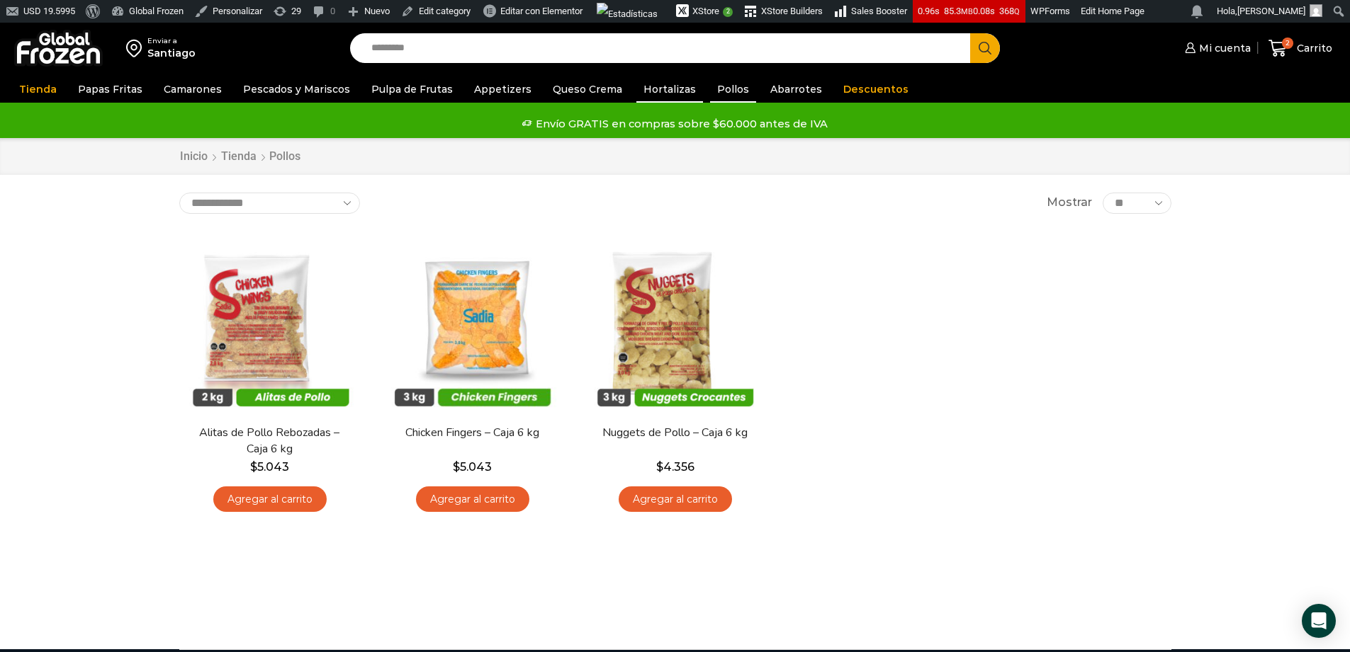
click at [650, 92] on link "Hortalizas" at bounding box center [669, 89] width 67 height 27
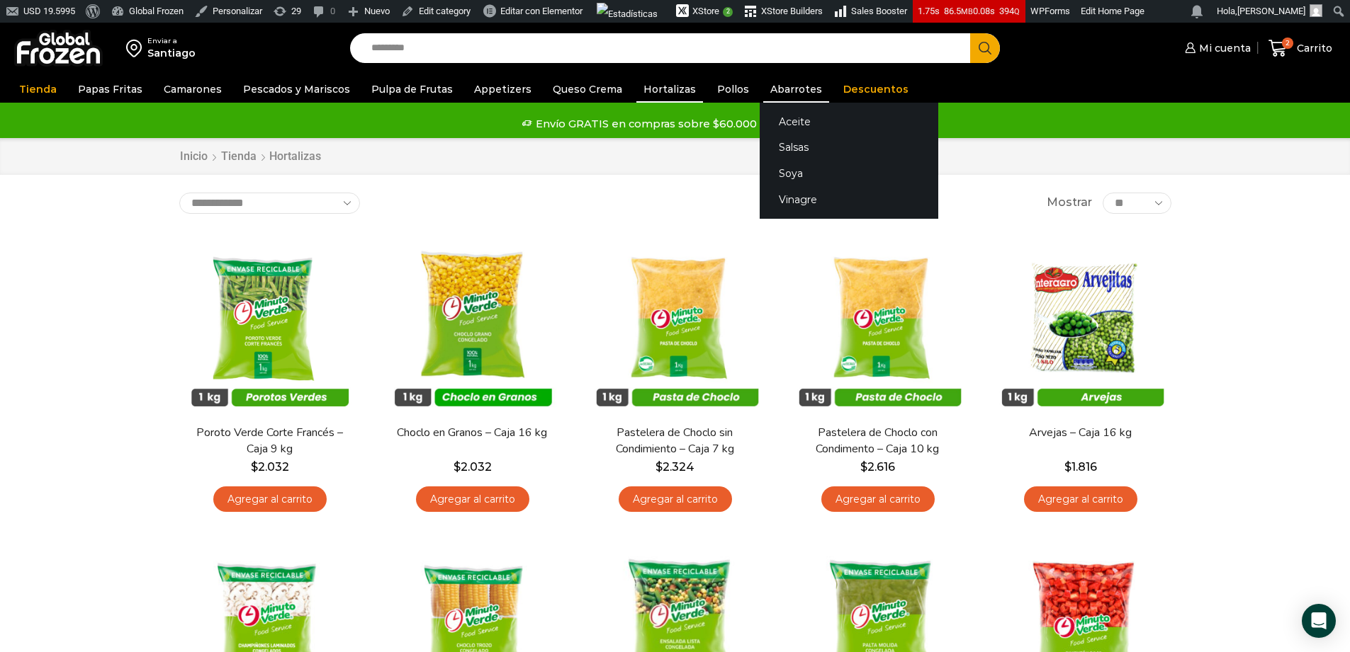
click at [763, 84] on link "Abarrotes" at bounding box center [796, 89] width 66 height 27
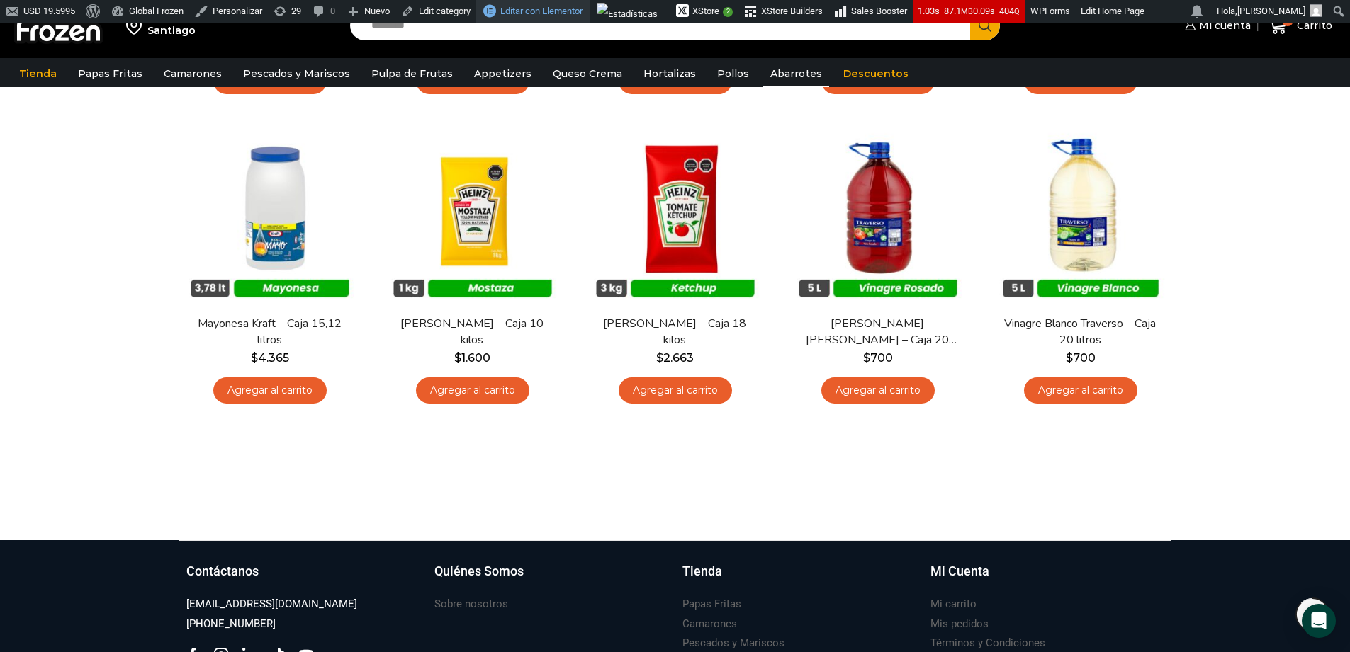
scroll to position [660, 0]
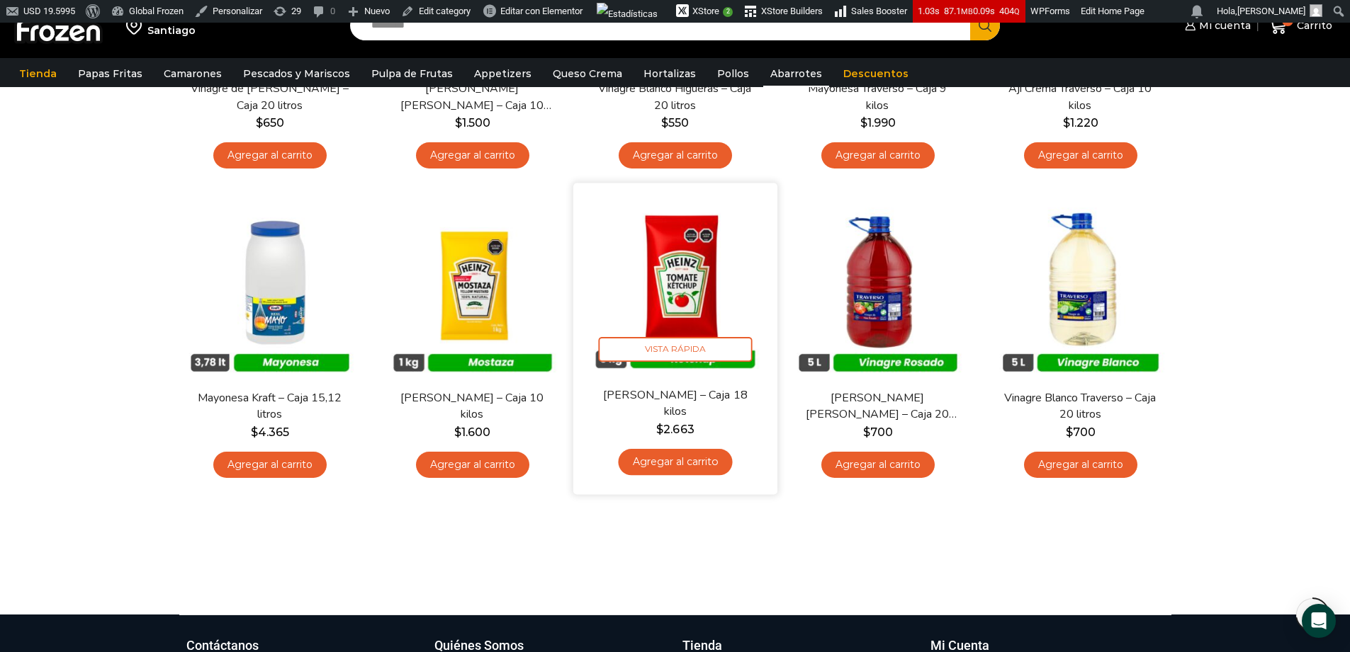
click at [673, 293] on img at bounding box center [675, 285] width 183 height 183
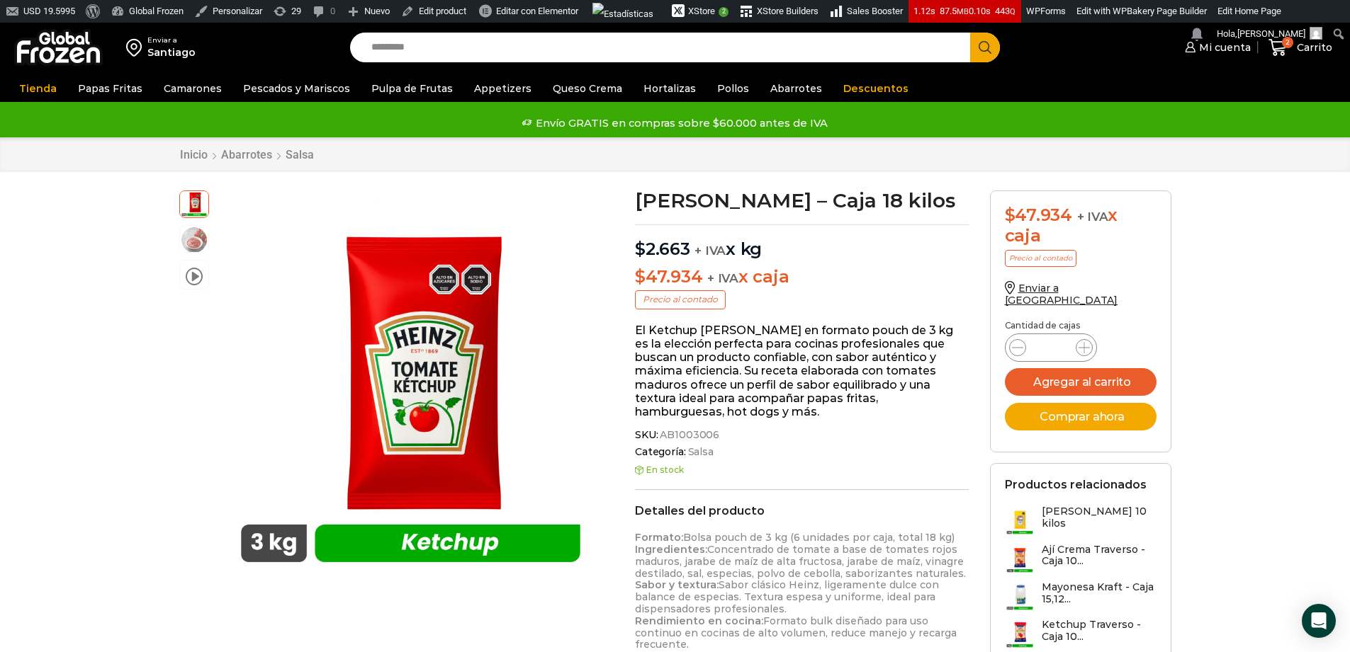
drag, startPoint x: 723, startPoint y: 436, endPoint x: 668, endPoint y: 434, distance: 54.6
click at [668, 434] on span "SKU: AB1003006" at bounding box center [802, 435] width 334 height 12
drag, startPoint x: 661, startPoint y: 434, endPoint x: 714, endPoint y: 438, distance: 53.3
click at [714, 438] on span "AB1003006" at bounding box center [688, 435] width 62 height 12
copy span "AB1003006"
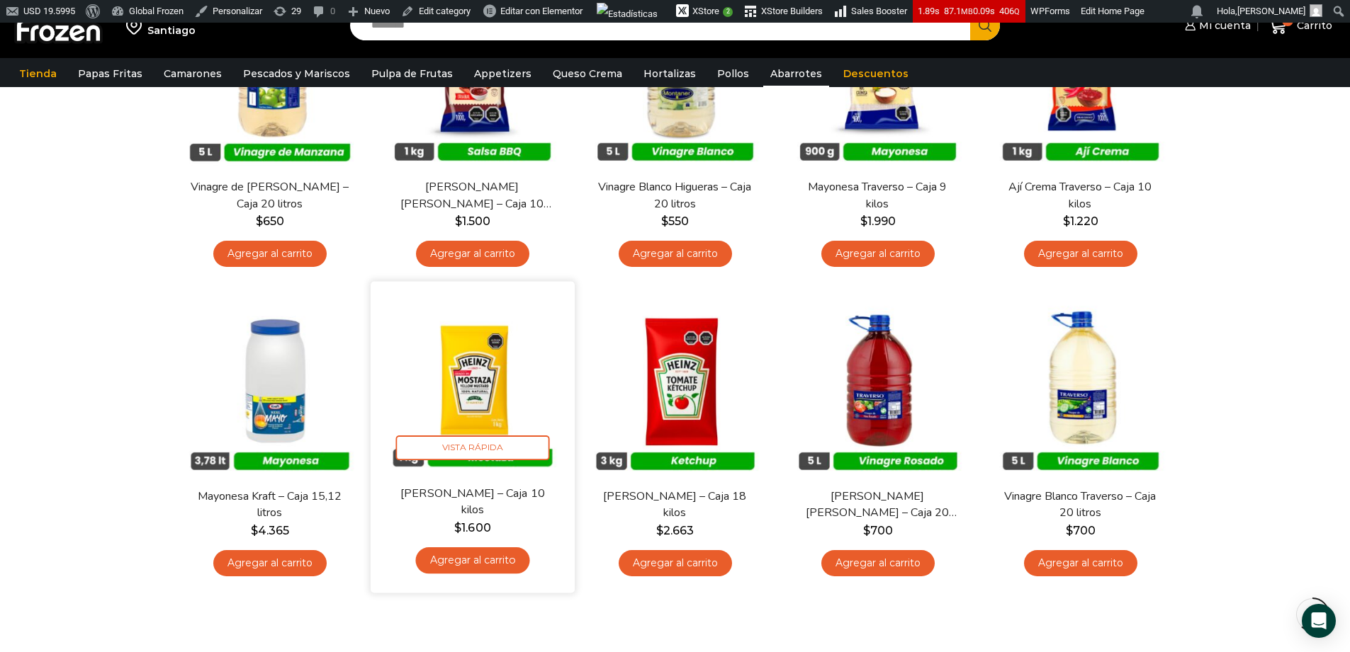
scroll to position [565, 0]
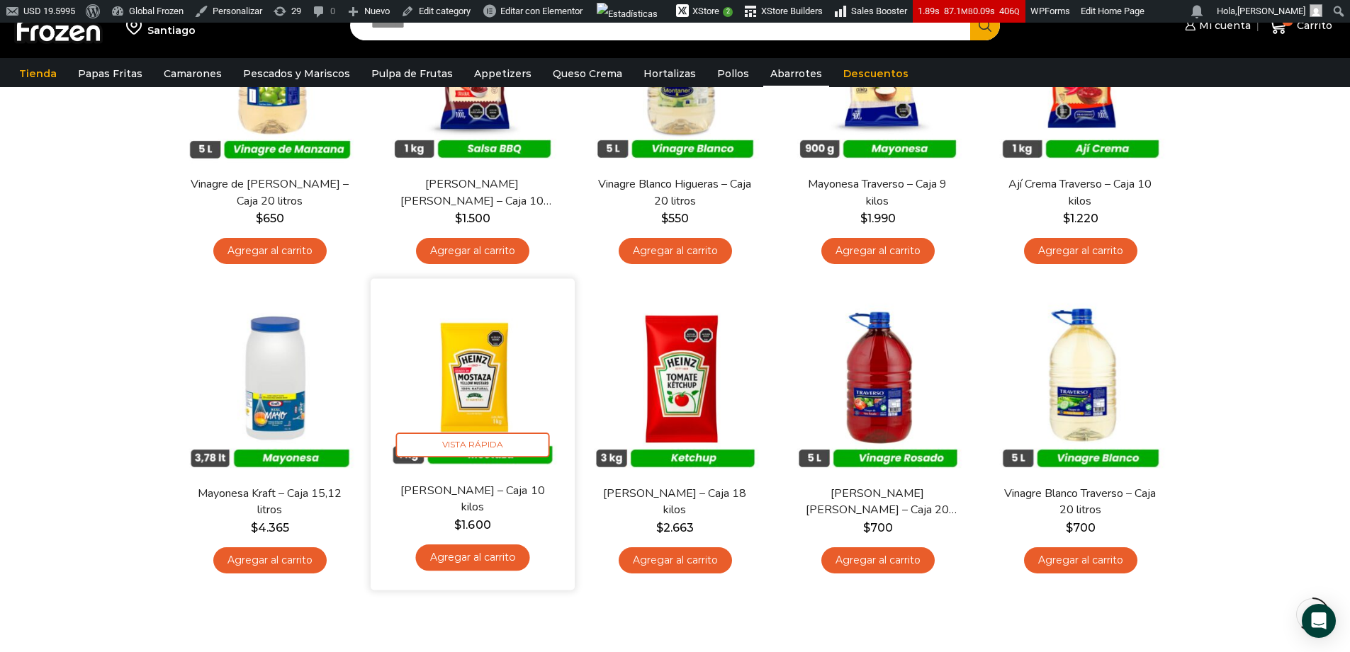
click at [471, 389] on img at bounding box center [472, 381] width 183 height 183
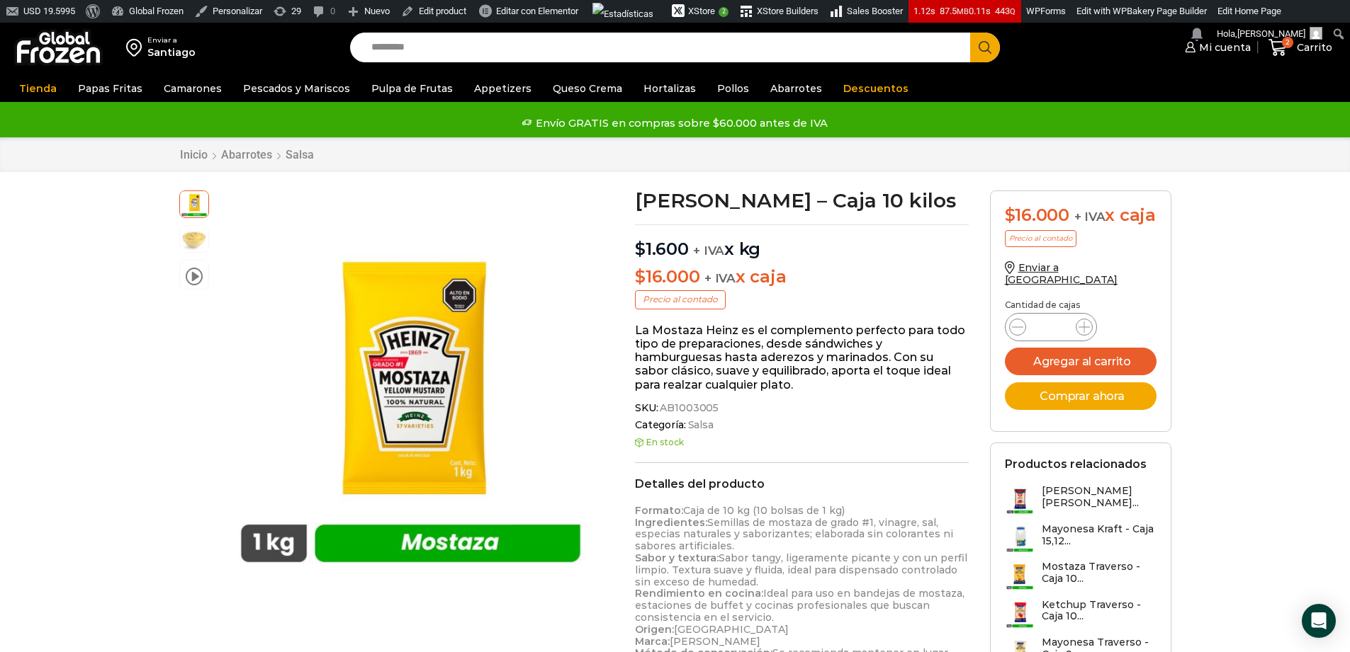
click at [737, 419] on span "Categoría: Salsa" at bounding box center [802, 425] width 334 height 12
drag, startPoint x: 722, startPoint y: 407, endPoint x: 666, endPoint y: 405, distance: 56.0
click at [672, 406] on span "SKU: AB1003005" at bounding box center [802, 408] width 334 height 12
click at [663, 407] on span "AB1003005" at bounding box center [687, 408] width 61 height 12
drag, startPoint x: 662, startPoint y: 407, endPoint x: 713, endPoint y: 407, distance: 51.0
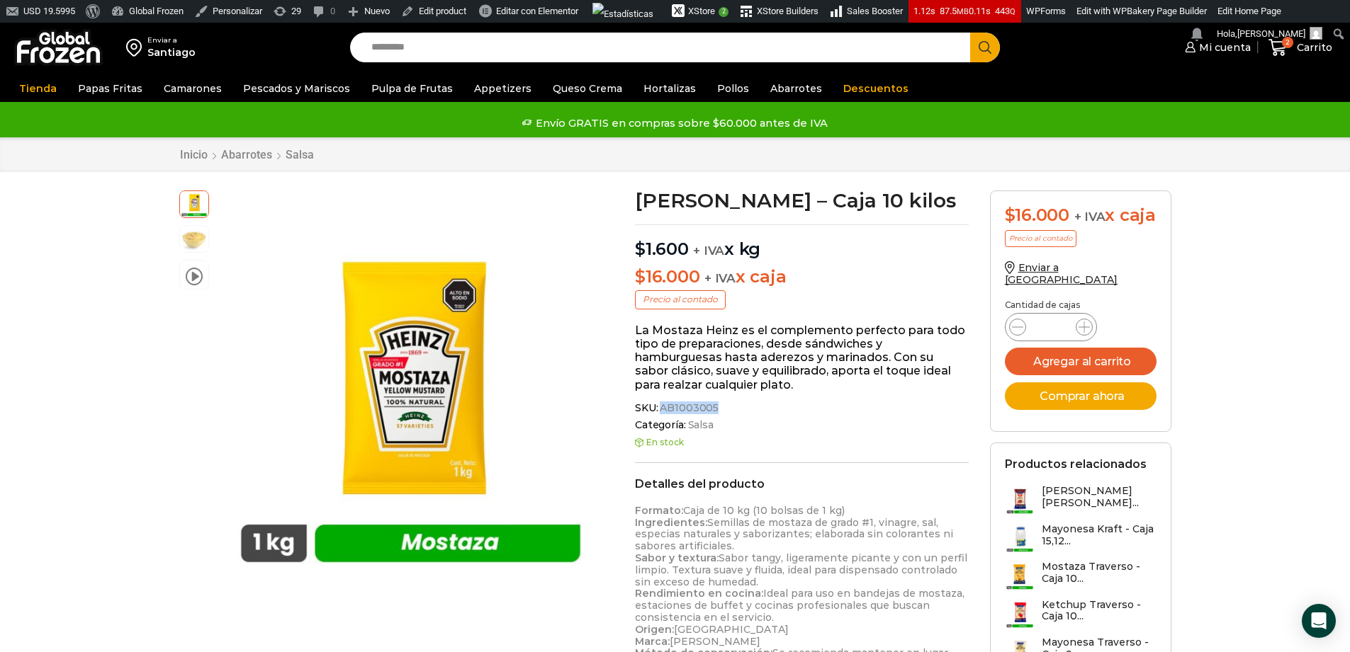
click at [713, 407] on span "AB1003005" at bounding box center [687, 408] width 61 height 12
copy span "AB1003005"
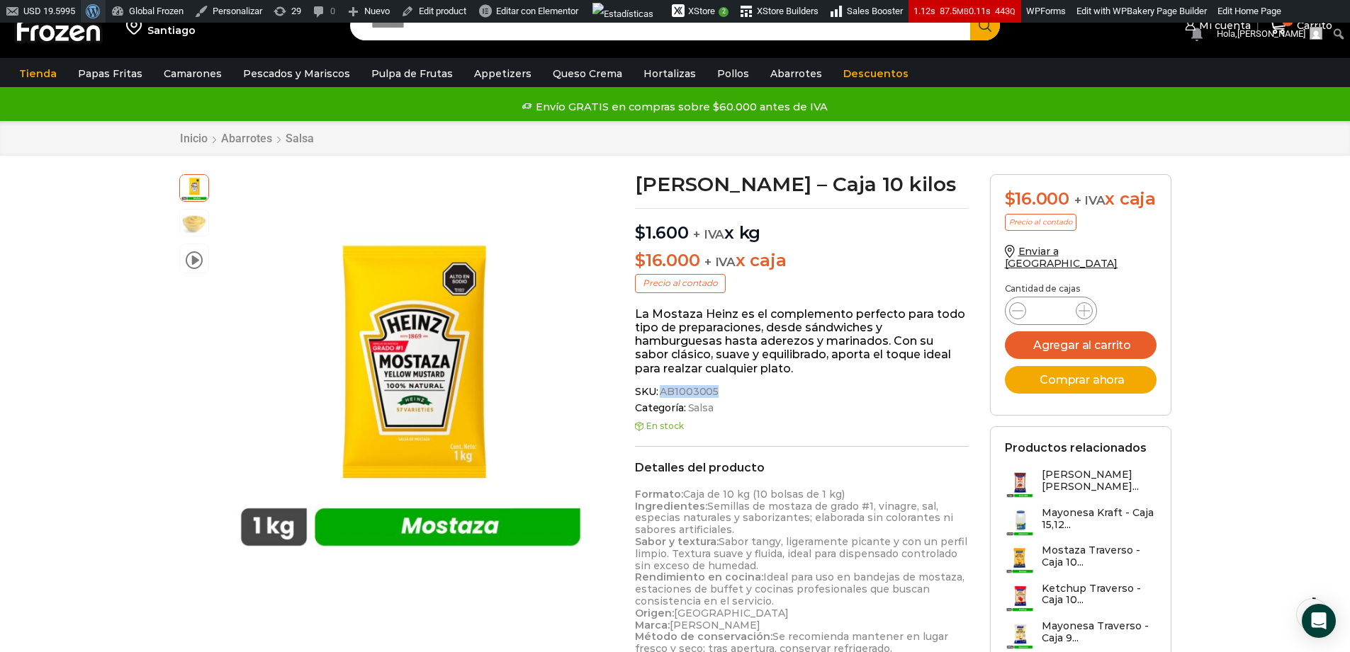
scroll to position [26, 0]
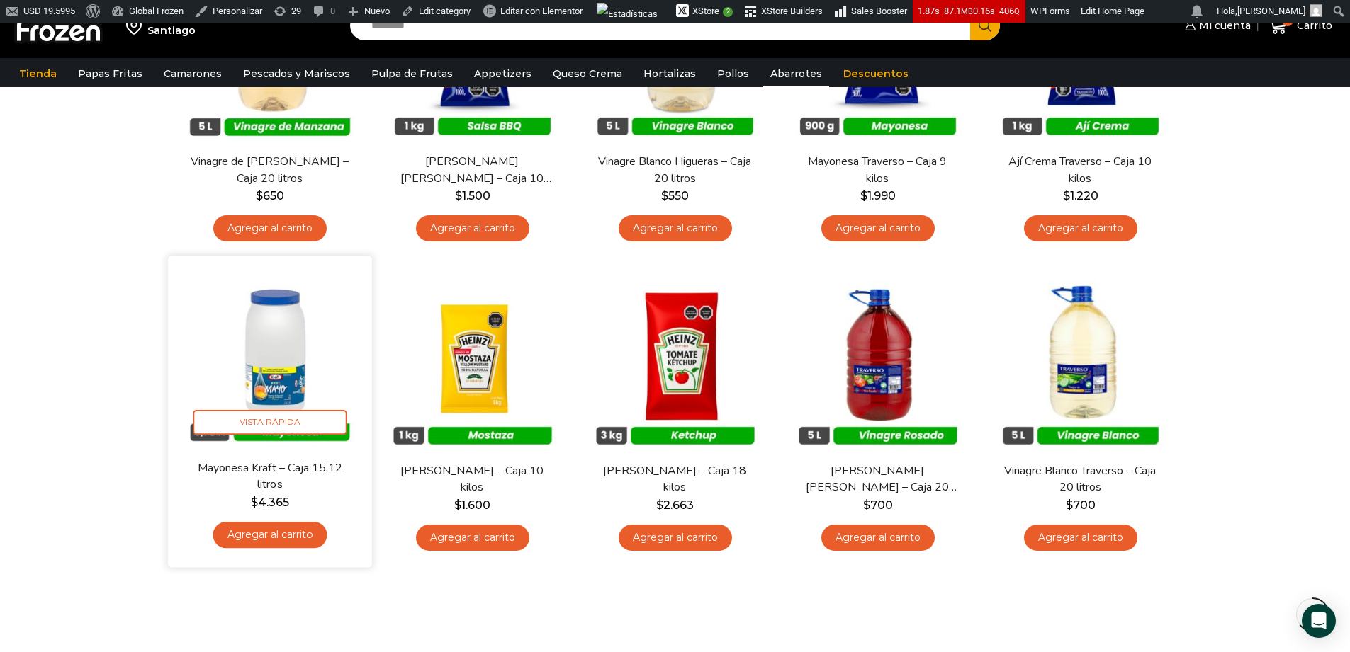
click at [298, 344] on img at bounding box center [270, 358] width 183 height 183
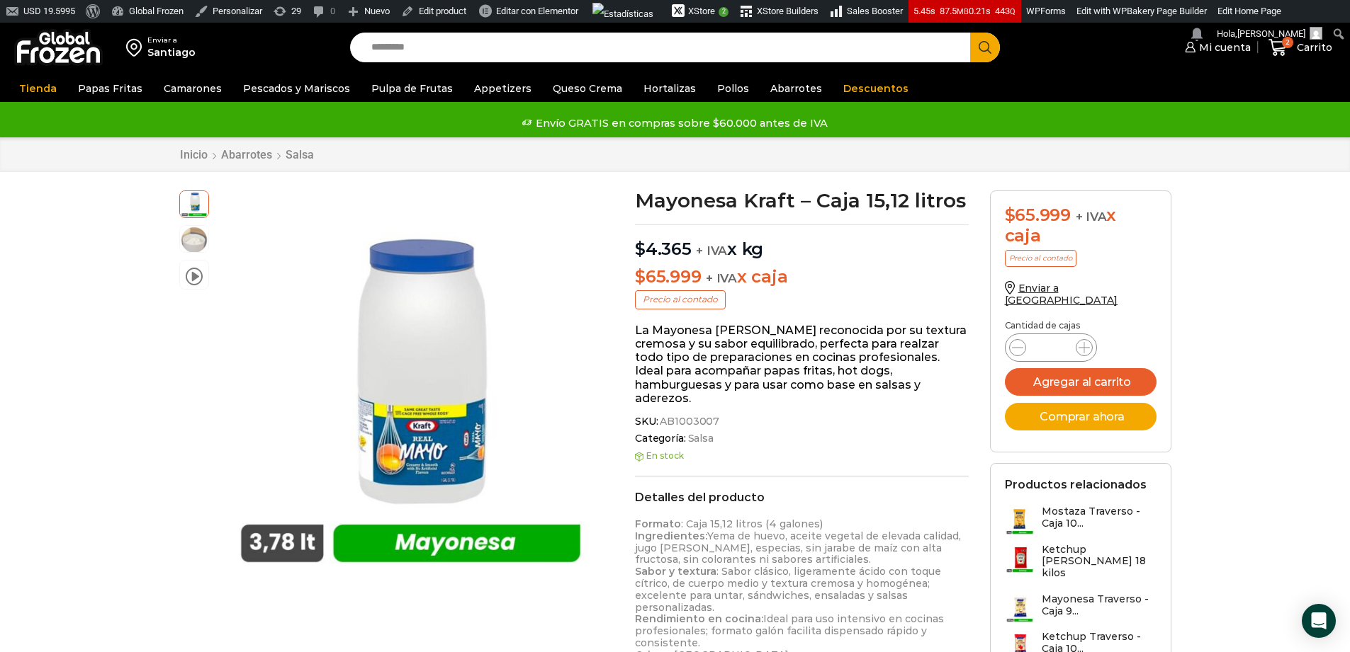
click at [716, 416] on span "SKU: AB1003007" at bounding box center [802, 422] width 334 height 12
drag, startPoint x: 716, startPoint y: 407, endPoint x: 660, endPoint y: 406, distance: 55.3
click at [660, 416] on span "SKU: AB1003007" at bounding box center [802, 422] width 334 height 12
click at [660, 416] on span "AB1003007" at bounding box center [688, 422] width 62 height 12
drag, startPoint x: 660, startPoint y: 407, endPoint x: 711, endPoint y: 407, distance: 51.0
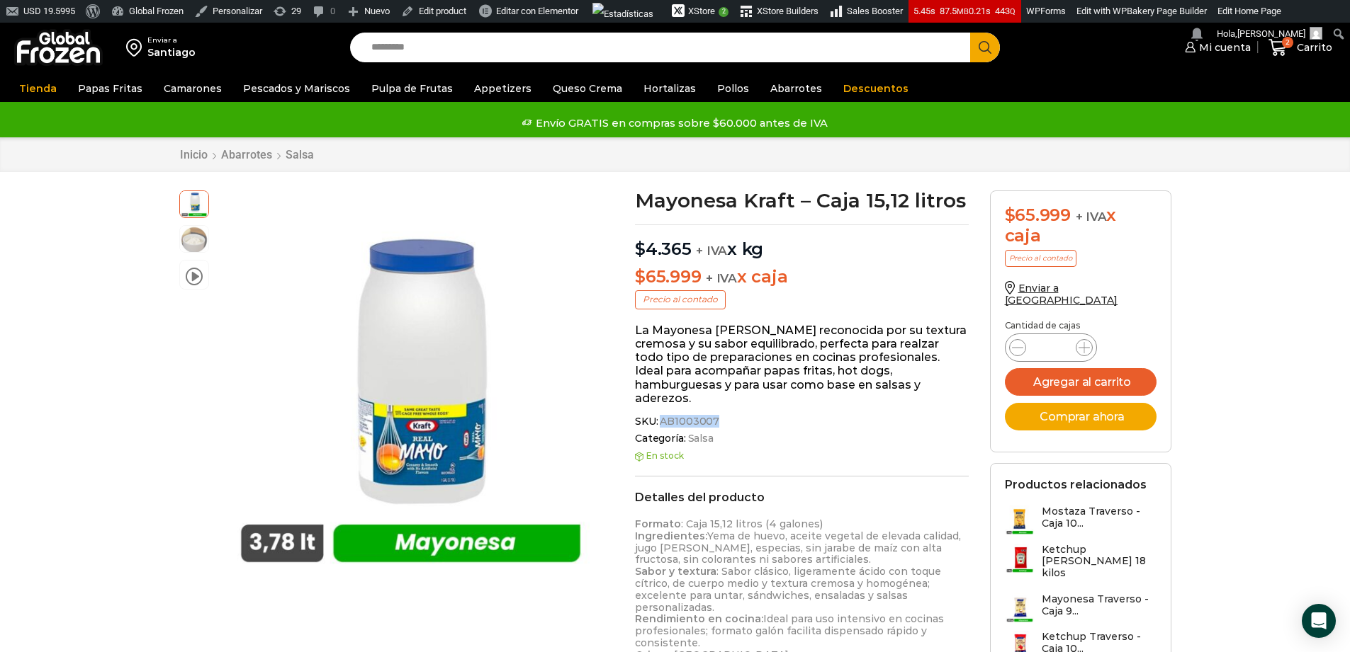
click at [711, 416] on span "AB1003007" at bounding box center [688, 422] width 62 height 12
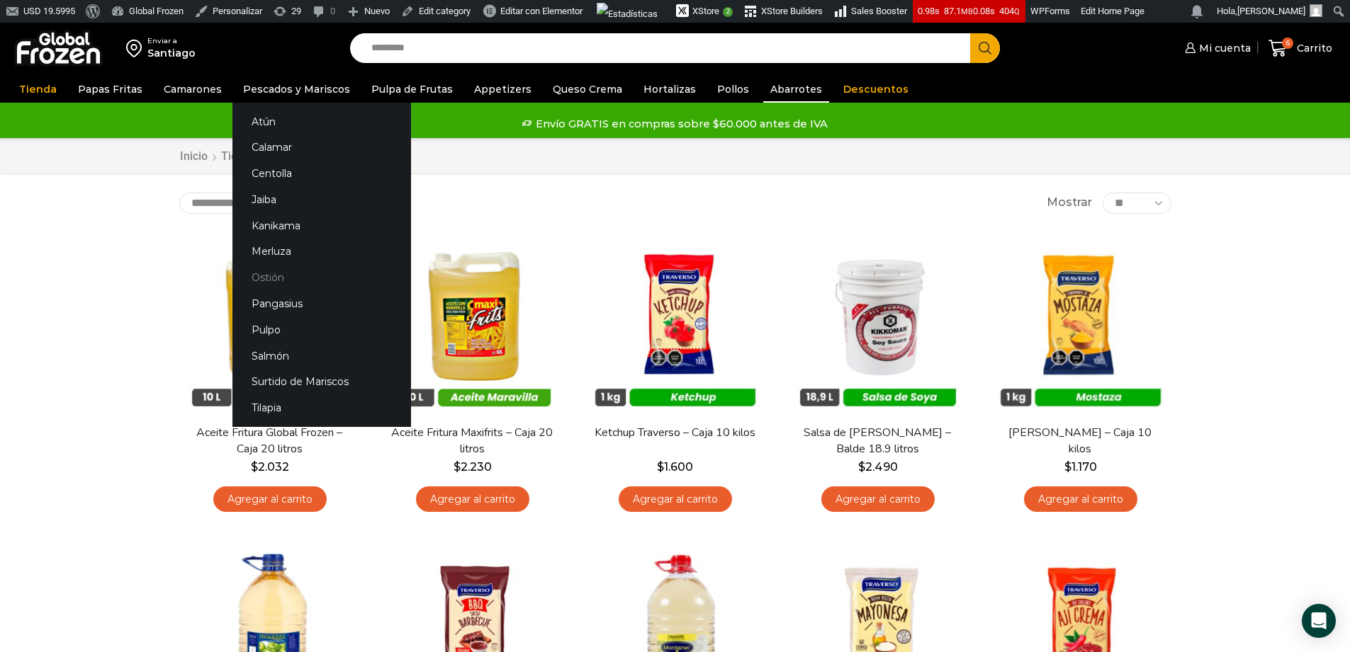
click at [257, 276] on link "Ostión" at bounding box center [321, 278] width 179 height 26
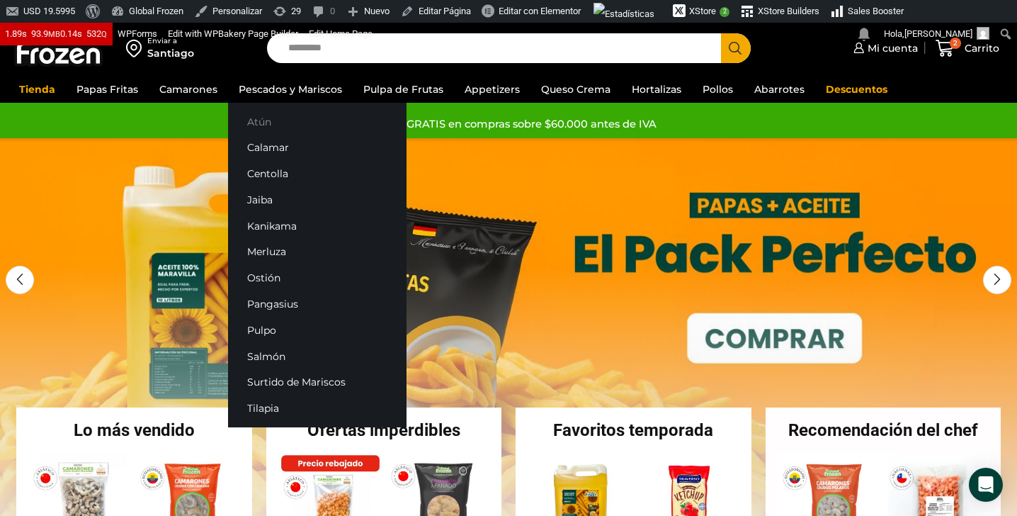
click at [262, 124] on link "Atún" at bounding box center [317, 121] width 179 height 26
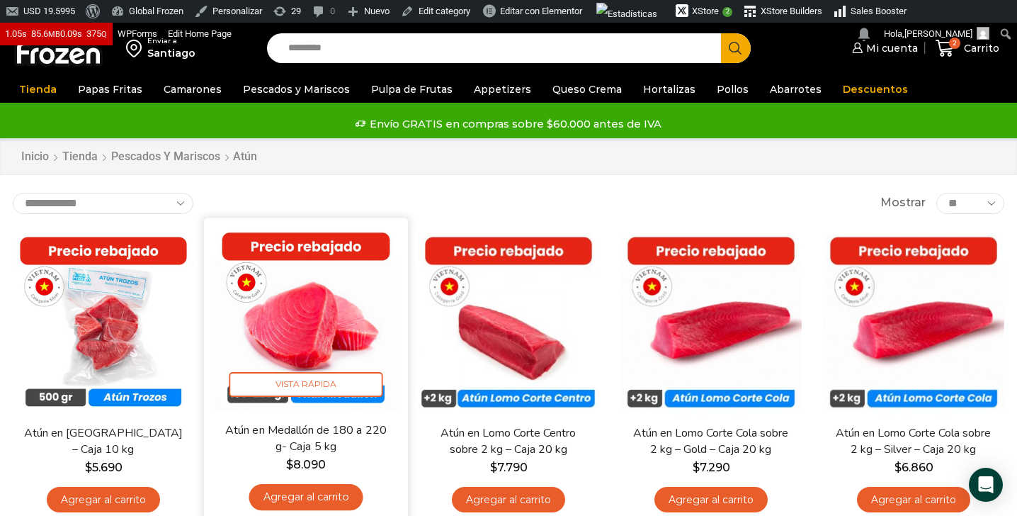
click at [264, 317] on img at bounding box center [306, 319] width 183 height 183
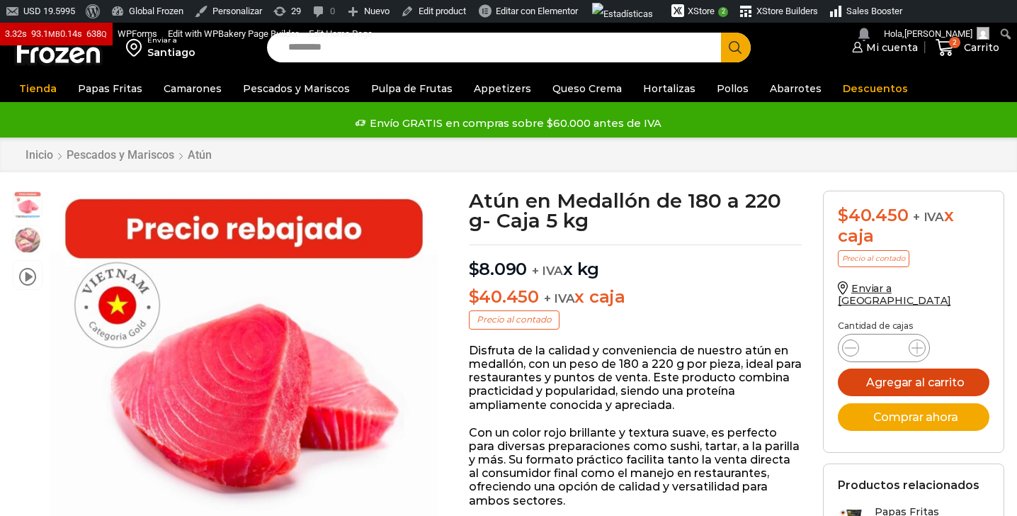
click at [897, 368] on button "Agregar al carrito" at bounding box center [914, 382] width 152 height 28
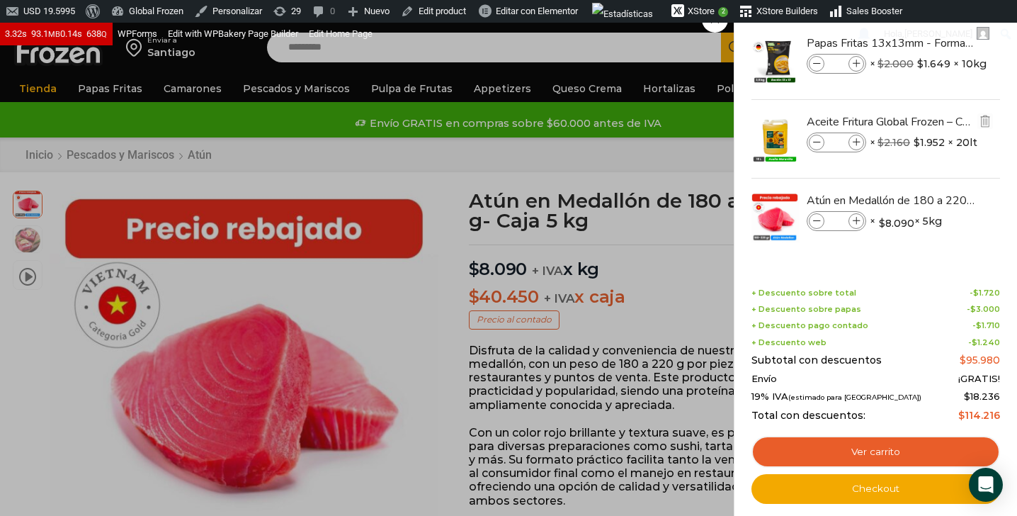
click at [820, 137] on span at bounding box center [817, 143] width 16 height 16
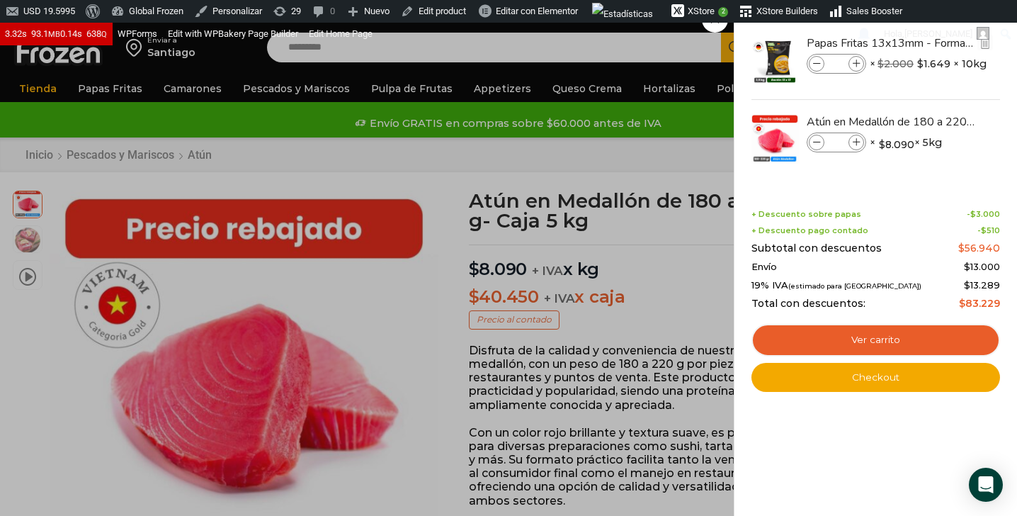
click at [819, 67] on span at bounding box center [817, 64] width 16 height 16
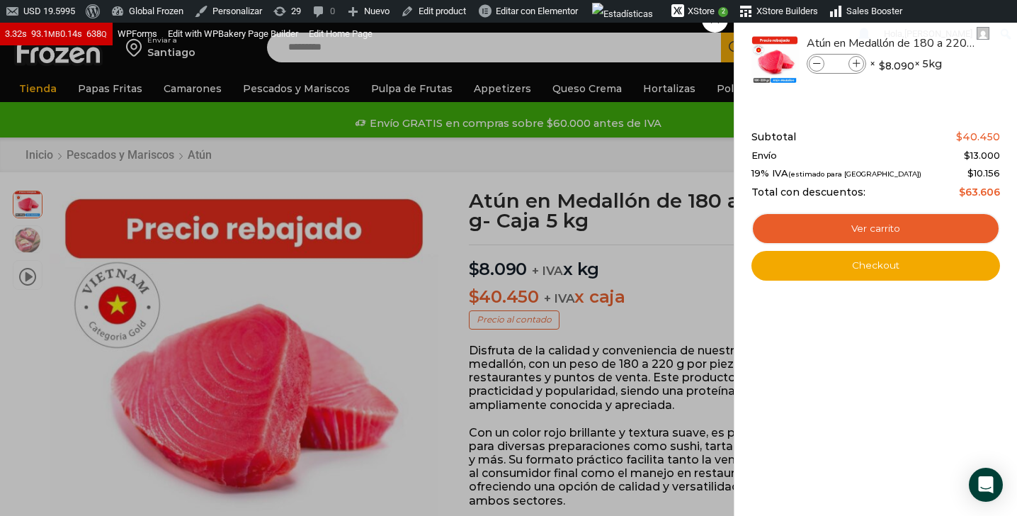
click at [840, 144] on div "Subtotal $ 40.450 Envío $ 13.000 19% IVA (estimado para Chile) $ 10.156 Total c…" at bounding box center [876, 164] width 249 height 67
click at [835, 62] on input "*" at bounding box center [836, 64] width 21 height 16
type input "**"
click at [861, 84] on li "Atún en Medallón de 180 a 220 g- Caja 5 kg Atún en Medallón de 180 a 220 g- Caj…" at bounding box center [876, 60] width 252 height 78
click at [831, 63] on input "**" at bounding box center [836, 64] width 21 height 16
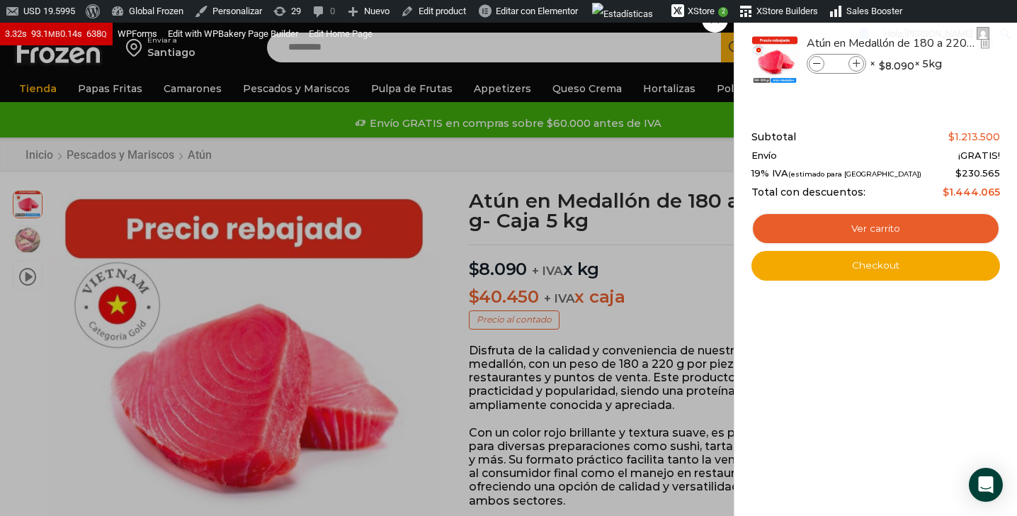
type input "*"
click at [875, 90] on li "Atún en Medallón de 180 a 220 g- Caja 5 kg Atún en Medallón de 180 a 220 g- Caj…" at bounding box center [876, 60] width 252 height 78
click at [840, 62] on input "*" at bounding box center [836, 64] width 21 height 16
type input "*"
click at [856, 109] on div "Atún en Medallón de 180 a 220 g- Caja 5 kg Atún en Medallón de 180 a 220 g- Caj…" at bounding box center [876, 65] width 244 height 89
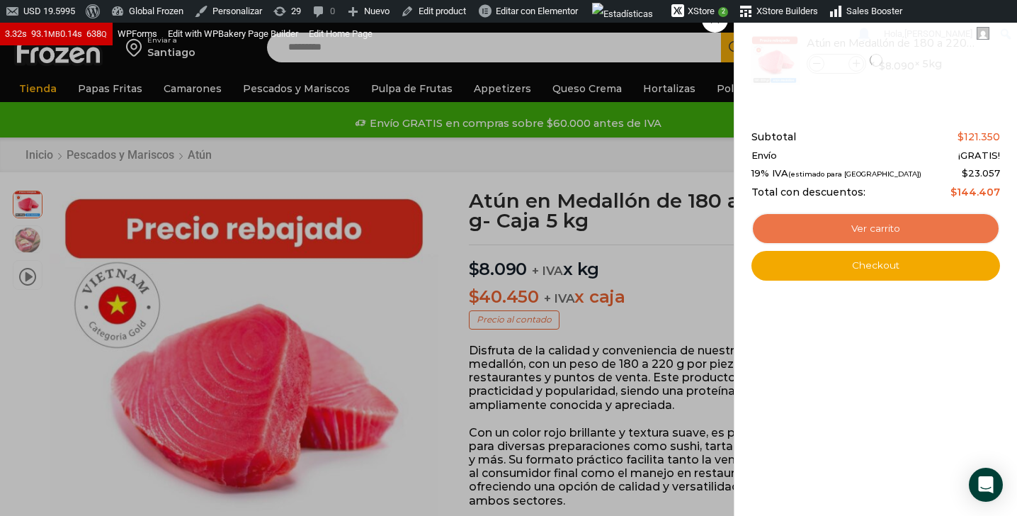
click at [856, 227] on link "Ver carrito" at bounding box center [876, 229] width 249 height 33
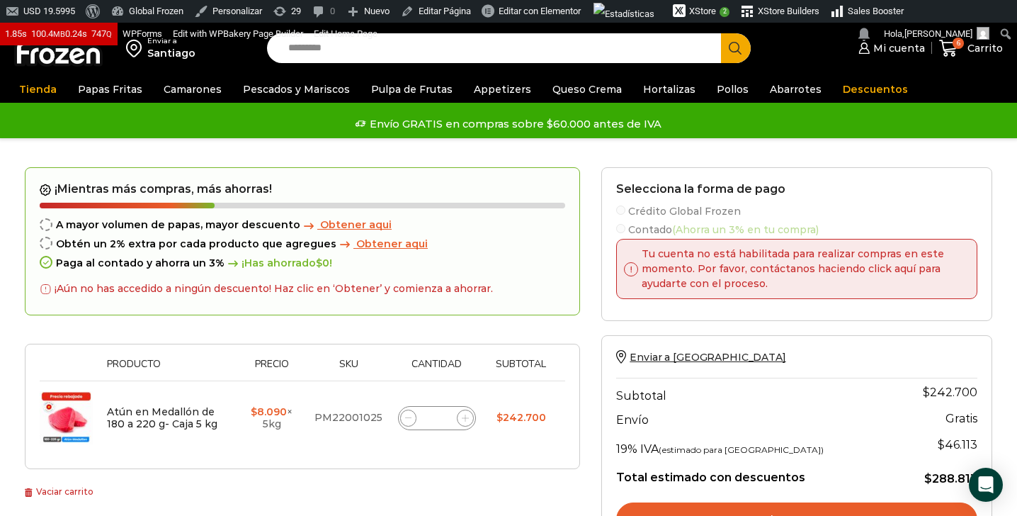
click at [156, 55] on div "Santiago" at bounding box center [171, 53] width 48 height 14
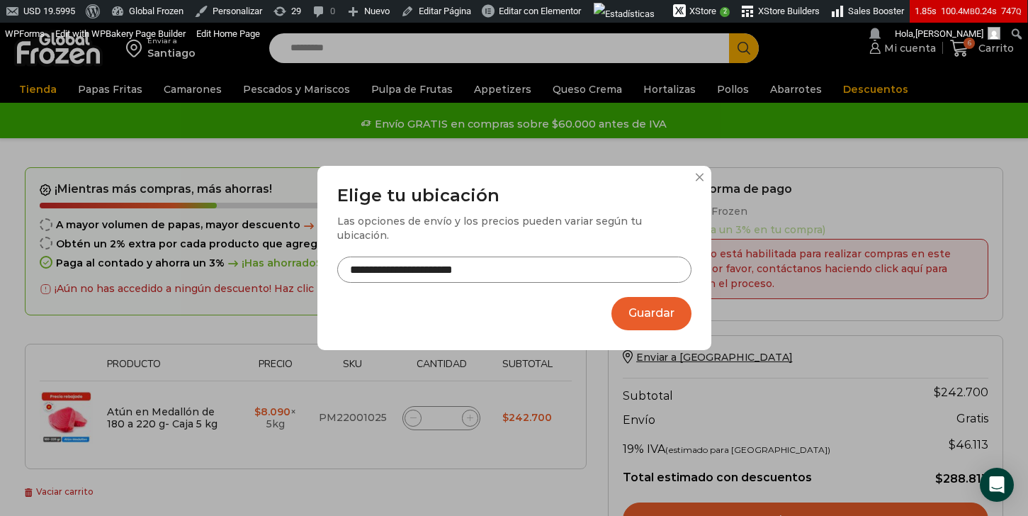
click at [657, 302] on button "Guardar" at bounding box center [651, 313] width 80 height 33
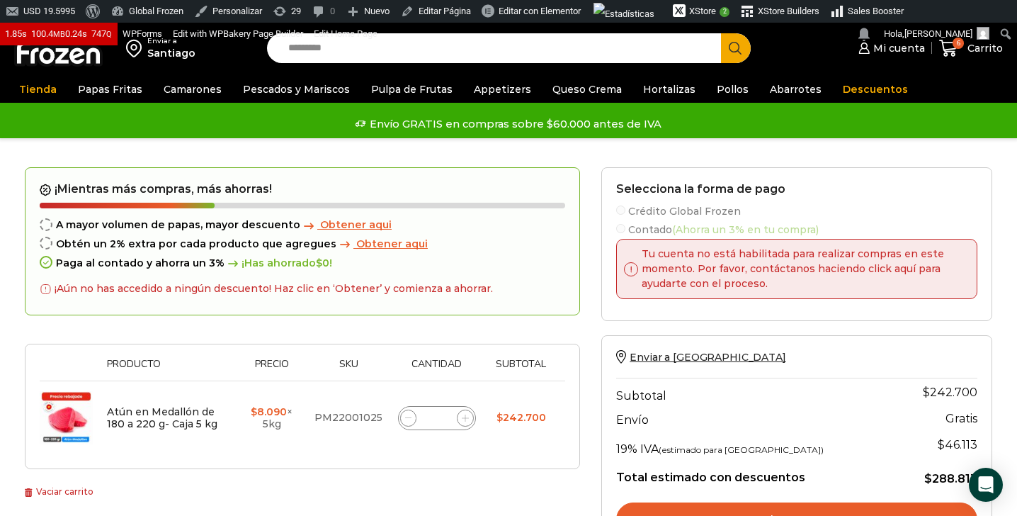
click at [181, 59] on div "Santiago" at bounding box center [171, 53] width 48 height 14
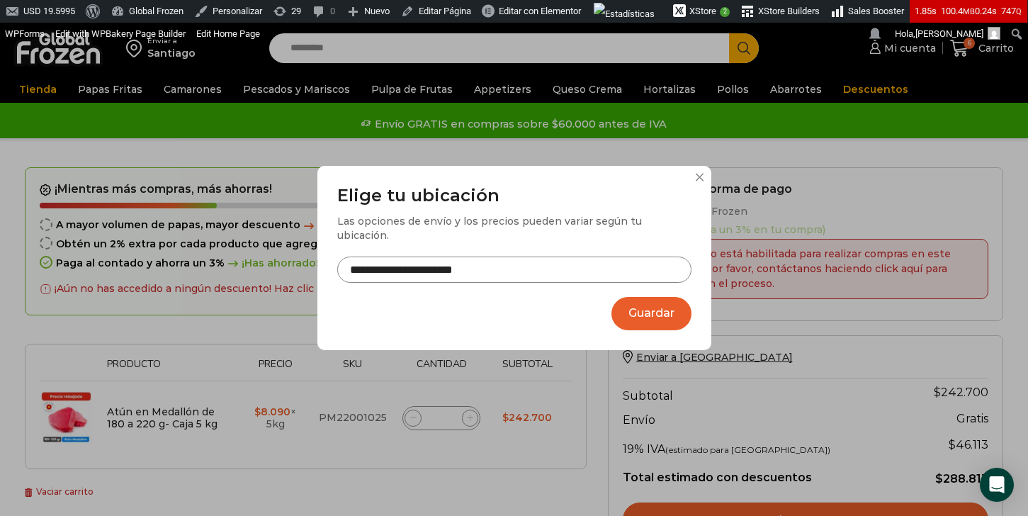
click at [665, 297] on button "Guardar" at bounding box center [651, 313] width 80 height 33
